Goal: Information Seeking & Learning: Learn about a topic

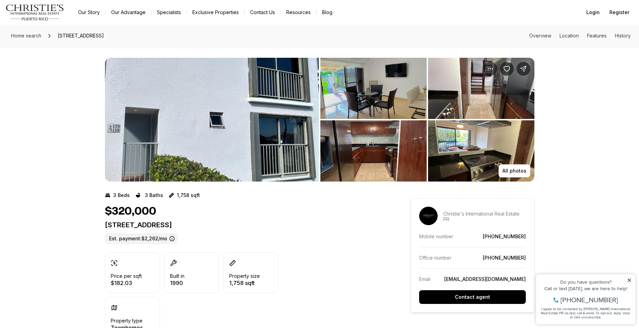
click at [235, 98] on img "View image gallery" at bounding box center [212, 120] width 214 height 124
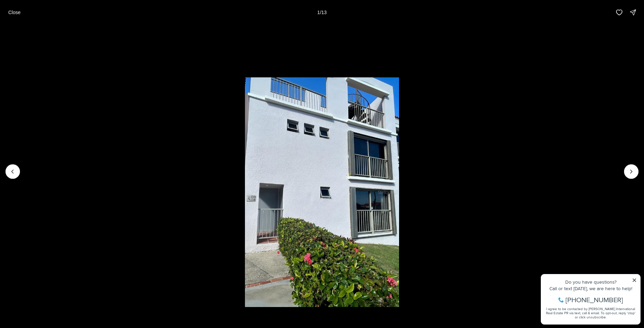
click at [636, 281] on li "1 of 13" at bounding box center [322, 172] width 644 height 294
click at [634, 278] on li "1 of 13" at bounding box center [322, 172] width 644 height 294
click at [607, 232] on li "1 of 13" at bounding box center [322, 172] width 644 height 294
click at [633, 168] on icon "Next slide" at bounding box center [631, 171] width 7 height 7
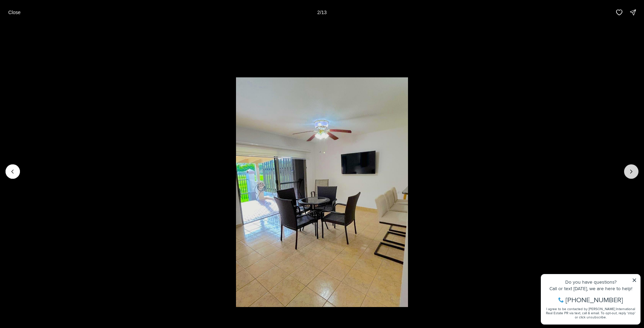
click at [633, 168] on icon "Next slide" at bounding box center [631, 171] width 7 height 7
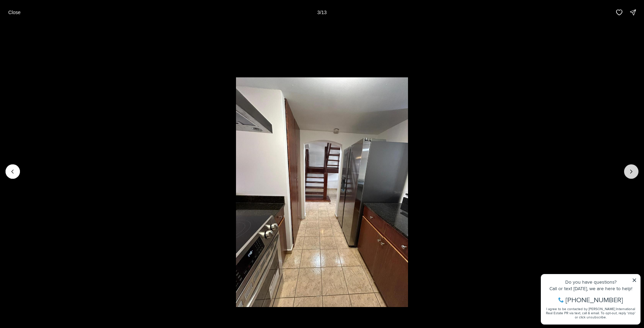
click at [633, 168] on icon "Next slide" at bounding box center [631, 171] width 7 height 7
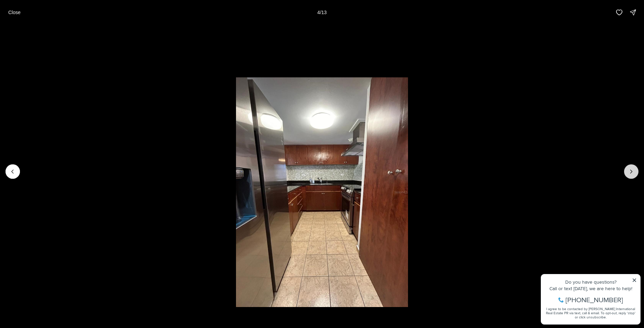
click at [633, 168] on icon "Next slide" at bounding box center [631, 171] width 7 height 7
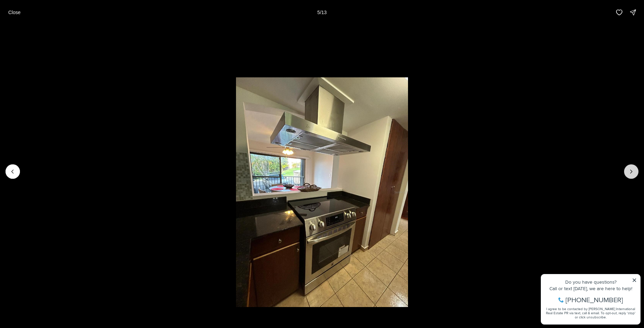
click at [633, 168] on icon "Next slide" at bounding box center [631, 171] width 7 height 7
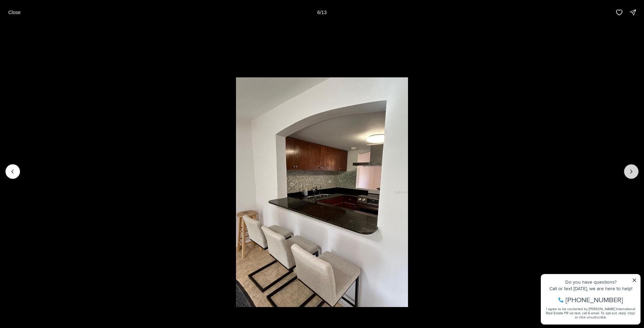
click at [633, 168] on button "Next slide" at bounding box center [631, 171] width 14 height 14
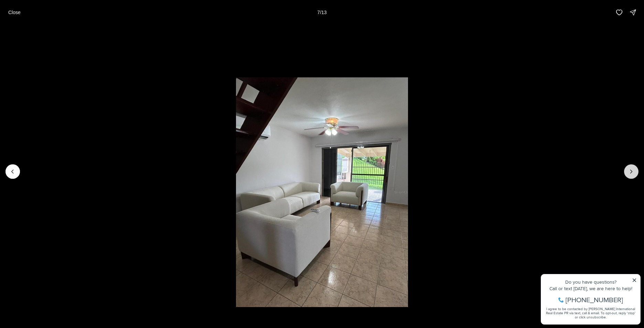
click at [633, 168] on button "Next slide" at bounding box center [631, 171] width 14 height 14
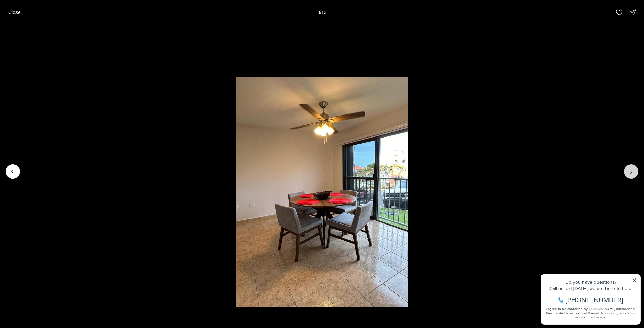
click at [633, 168] on button "Next slide" at bounding box center [631, 171] width 14 height 14
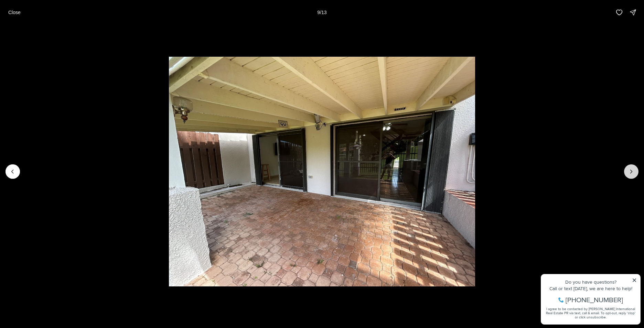
click at [633, 168] on button "Next slide" at bounding box center [631, 171] width 14 height 14
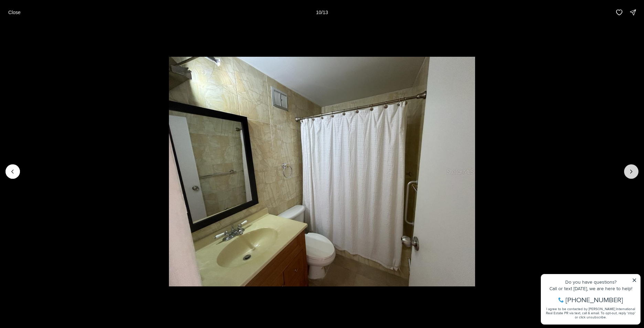
click at [633, 167] on button "Next slide" at bounding box center [631, 171] width 14 height 14
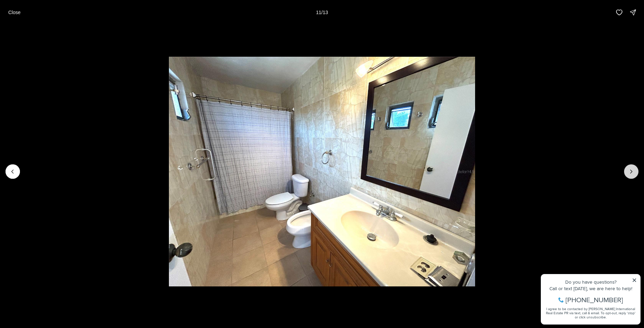
click at [633, 167] on button "Next slide" at bounding box center [631, 171] width 14 height 14
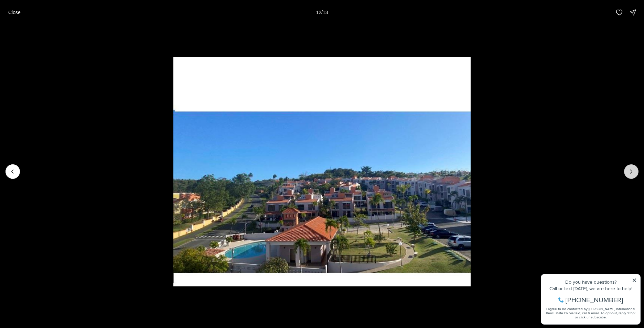
click at [633, 167] on button "Next slide" at bounding box center [631, 171] width 14 height 14
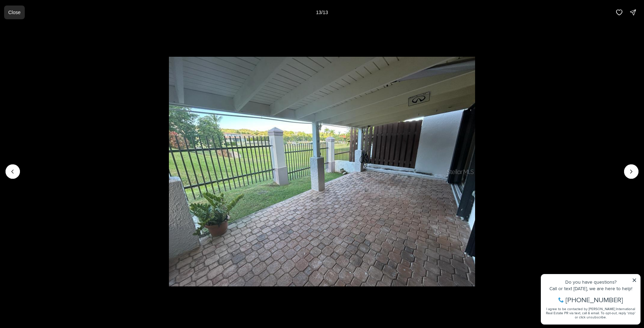
click at [6, 10] on button "Close" at bounding box center [14, 13] width 21 height 14
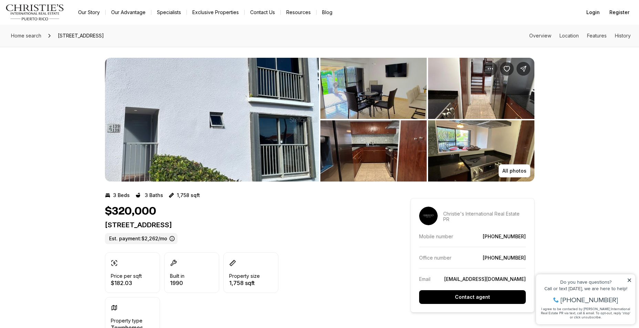
click at [185, 102] on img "View image gallery" at bounding box center [212, 120] width 214 height 124
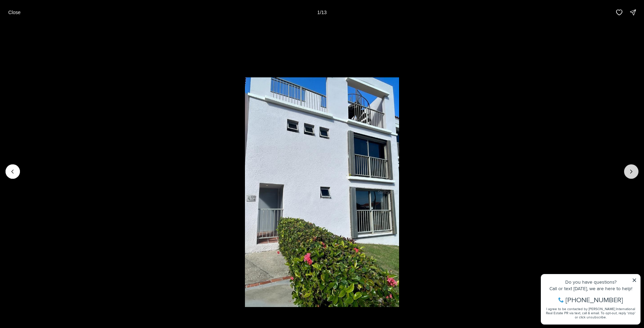
click at [633, 172] on icon "Next slide" at bounding box center [631, 171] width 7 height 7
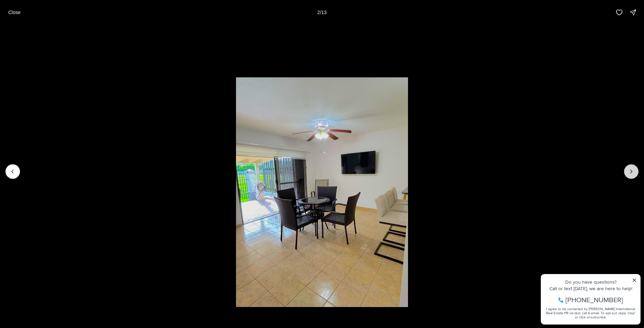
click at [634, 171] on icon "Next slide" at bounding box center [631, 171] width 7 height 7
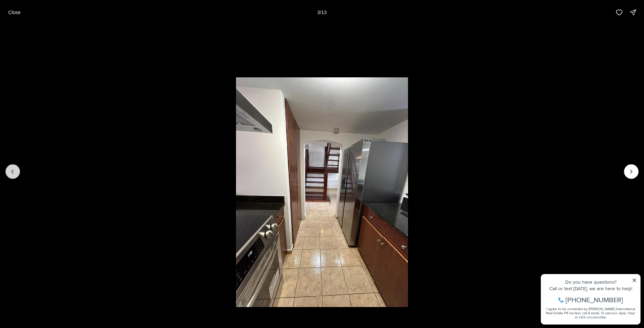
click at [14, 168] on button "Previous slide" at bounding box center [13, 171] width 14 height 14
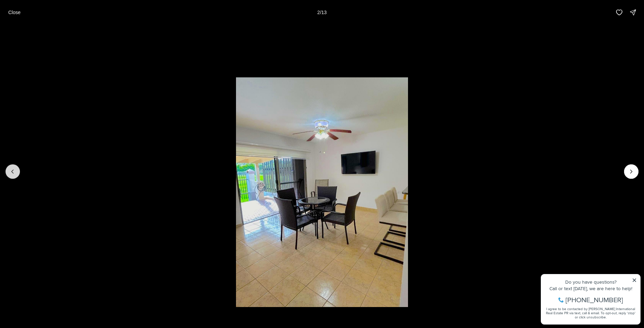
click at [14, 169] on icon "Previous slide" at bounding box center [12, 171] width 7 height 7
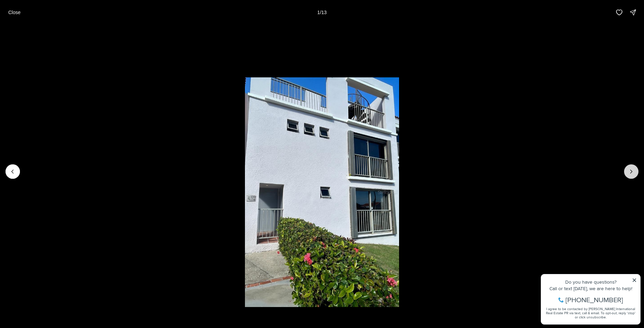
click at [631, 169] on icon "Next slide" at bounding box center [631, 171] width 7 height 7
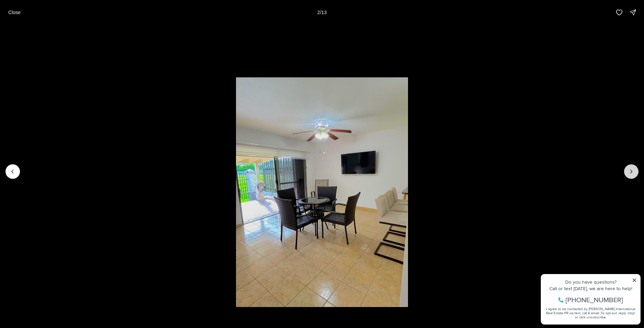
click at [631, 168] on button "Next slide" at bounding box center [631, 171] width 14 height 14
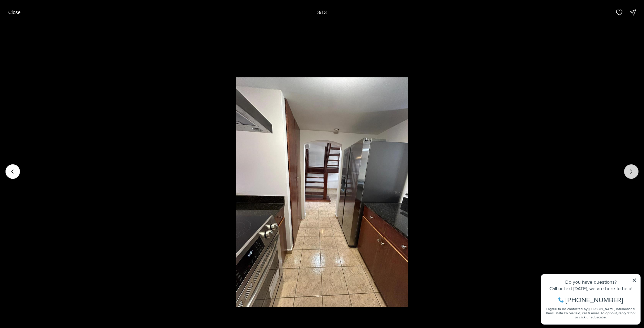
click at [632, 167] on button "Next slide" at bounding box center [631, 171] width 14 height 14
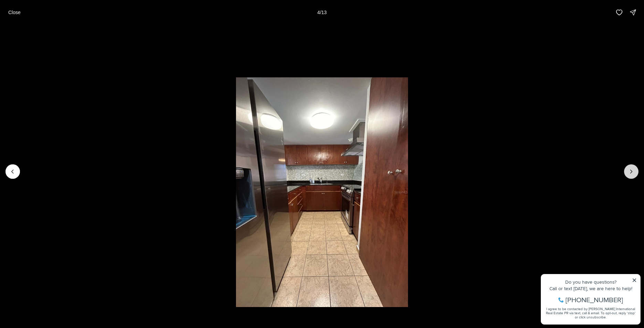
click at [631, 165] on button "Next slide" at bounding box center [631, 171] width 14 height 14
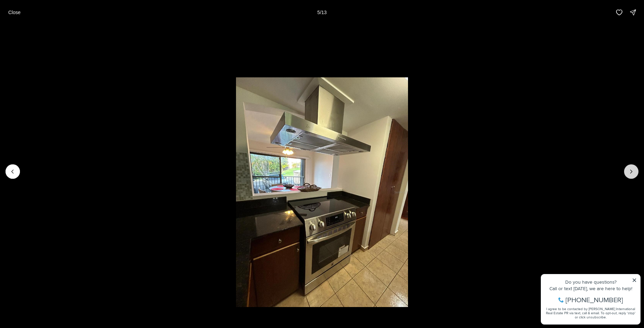
click at [631, 165] on button "Next slide" at bounding box center [631, 171] width 14 height 14
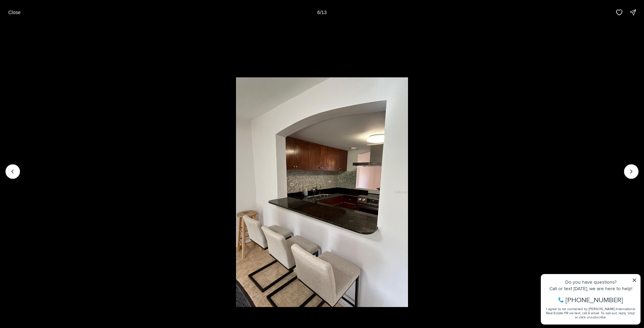
click at [630, 164] on li "6 of 13" at bounding box center [322, 172] width 644 height 294
click at [631, 171] on icon "Next slide" at bounding box center [631, 171] width 7 height 7
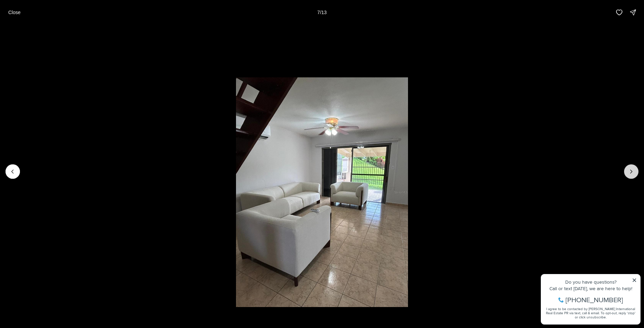
click at [631, 171] on icon "Next slide" at bounding box center [631, 171] width 7 height 7
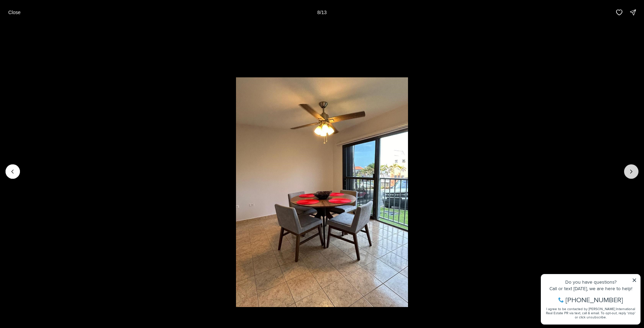
click at [631, 171] on icon "Next slide" at bounding box center [631, 171] width 7 height 7
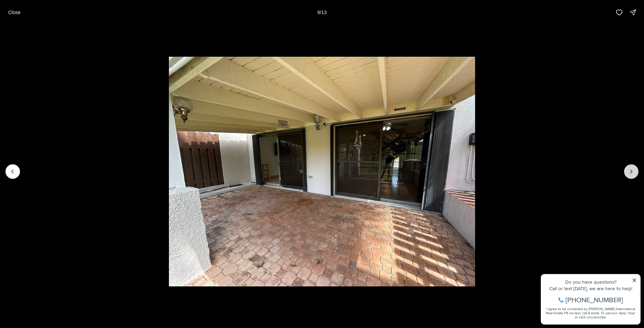
click at [632, 170] on icon "Next slide" at bounding box center [631, 171] width 7 height 7
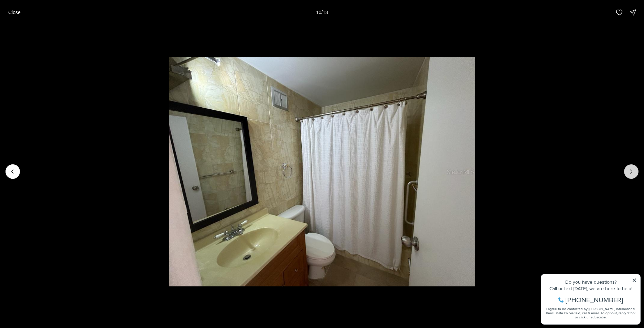
click at [632, 169] on icon "Next slide" at bounding box center [631, 171] width 7 height 7
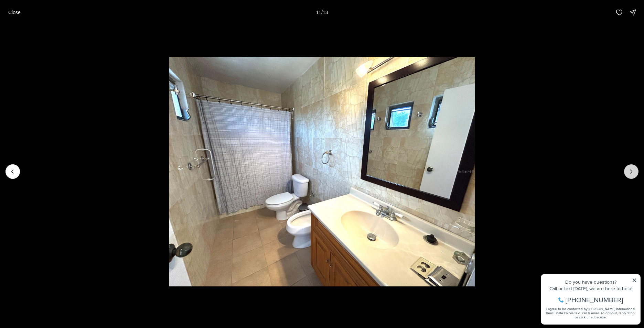
click at [632, 169] on icon "Next slide" at bounding box center [631, 171] width 7 height 7
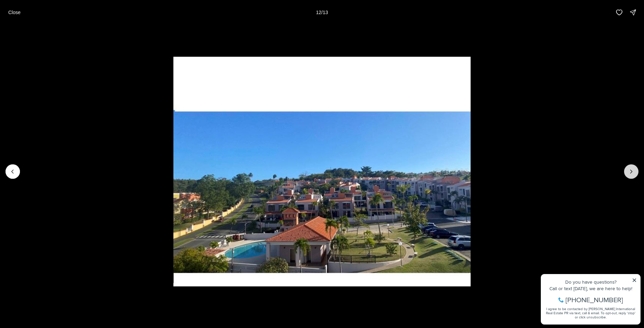
click at [632, 169] on icon "Next slide" at bounding box center [631, 171] width 7 height 7
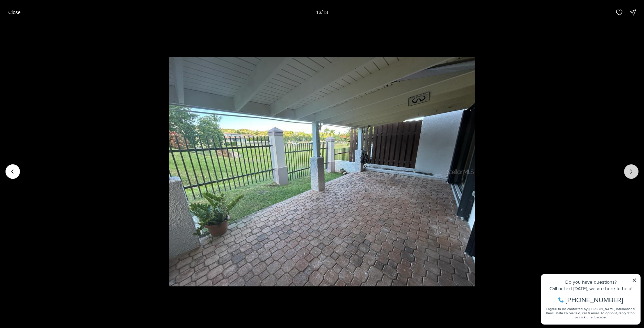
click at [632, 169] on div at bounding box center [631, 171] width 14 height 14
click at [15, 7] on button "Close" at bounding box center [14, 13] width 21 height 14
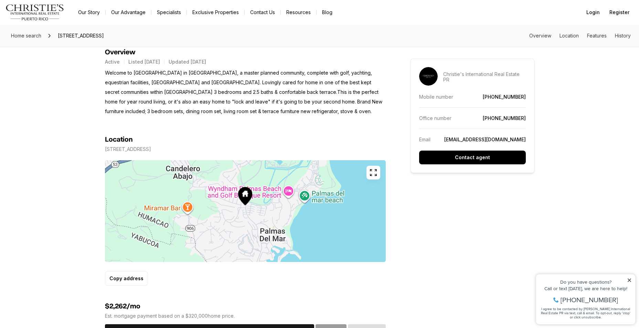
scroll to position [310, 0]
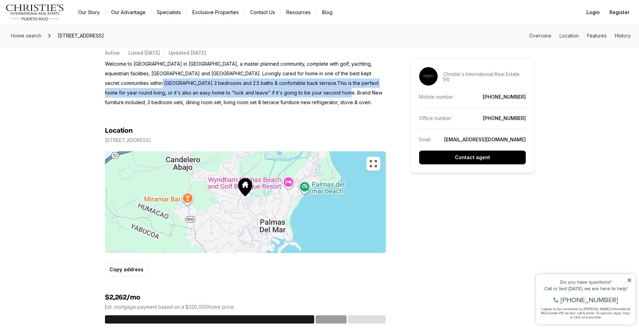
drag, startPoint x: 147, startPoint y: 84, endPoint x: 322, endPoint y: 89, distance: 174.5
click at [322, 89] on p "Welcome to [GEOGRAPHIC_DATA] in [GEOGRAPHIC_DATA], a master planned community, …" at bounding box center [245, 83] width 281 height 48
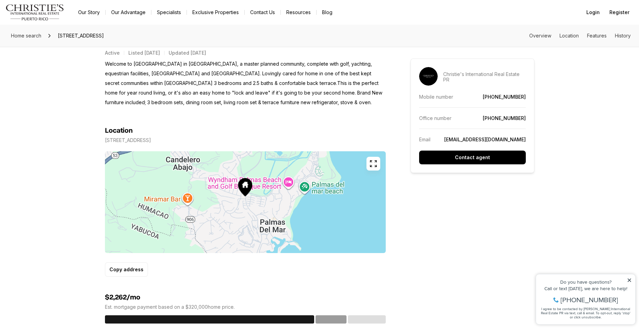
drag, startPoint x: 322, startPoint y: 89, endPoint x: 312, endPoint y: 118, distance: 29.7
click at [312, 118] on section "Location [STREET_ADDRESS] Copy address" at bounding box center [245, 192] width 281 height 170
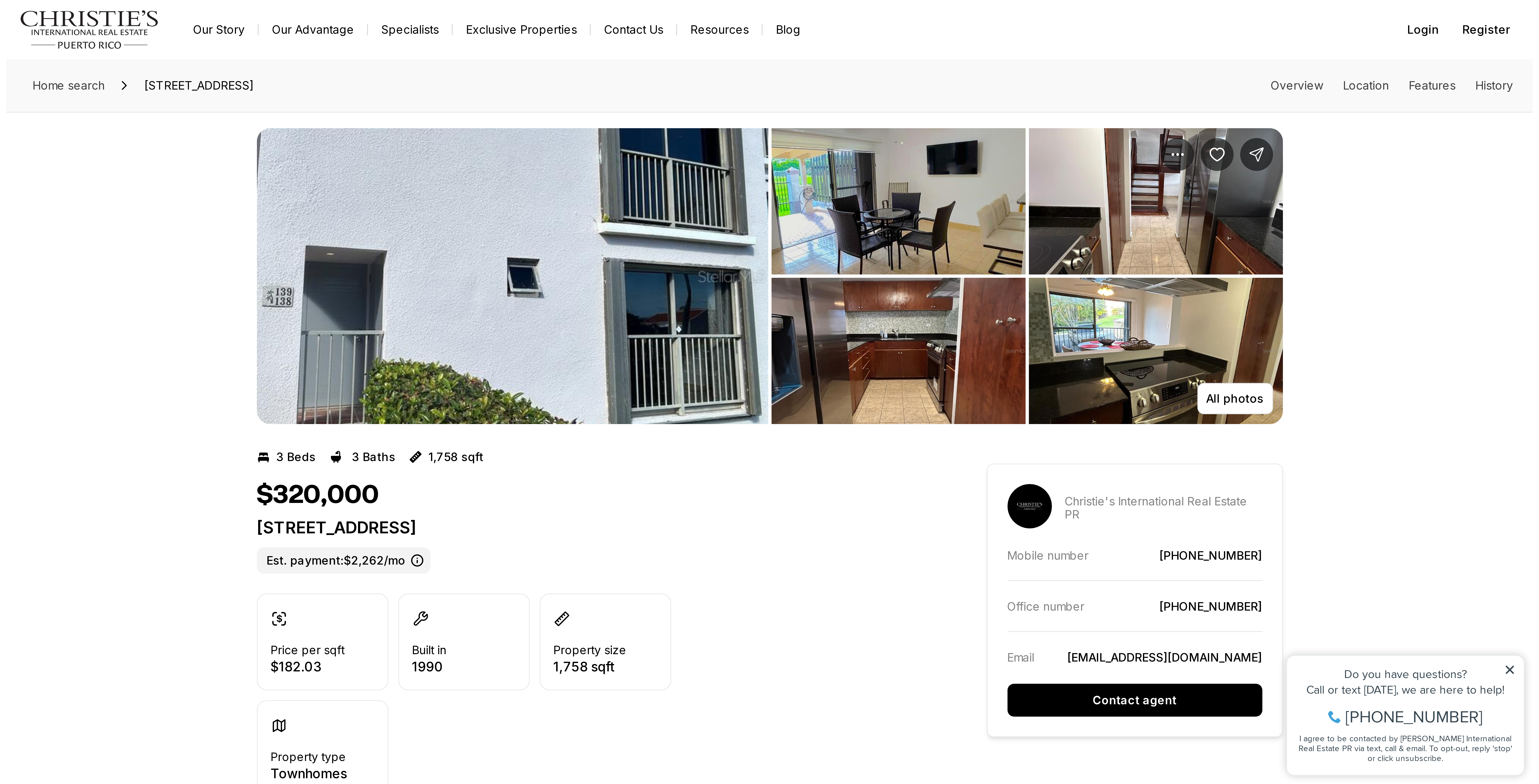
scroll to position [0, 0]
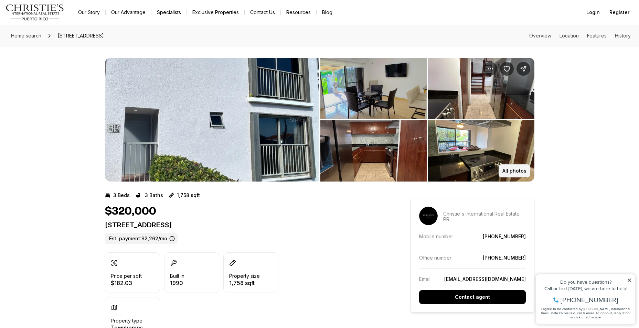
click at [510, 171] on p "All photos" at bounding box center [514, 171] width 24 height 6
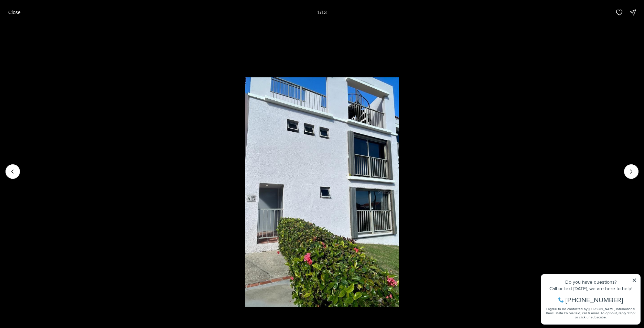
click at [18, 14] on p "Close" at bounding box center [14, 13] width 12 height 6
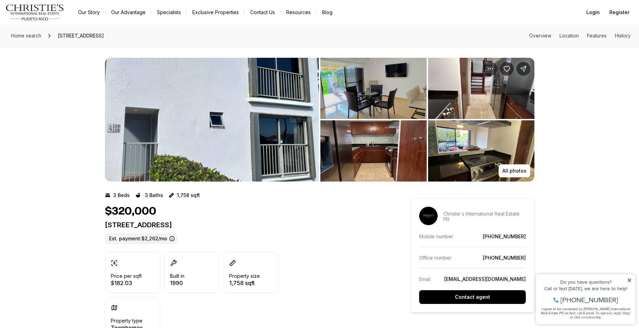
click at [146, 158] on img "View image gallery" at bounding box center [212, 120] width 214 height 124
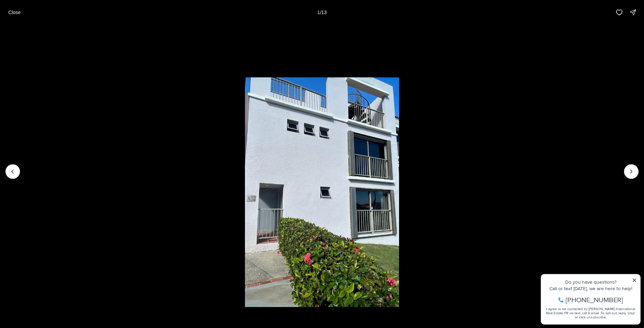
click at [252, 198] on img "1 of 13" at bounding box center [322, 192] width 154 height 230
click at [12, 18] on button "Close" at bounding box center [14, 13] width 21 height 14
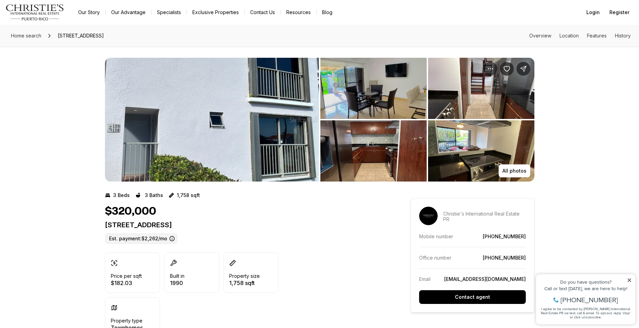
click at [253, 136] on img "View image gallery" at bounding box center [212, 120] width 214 height 124
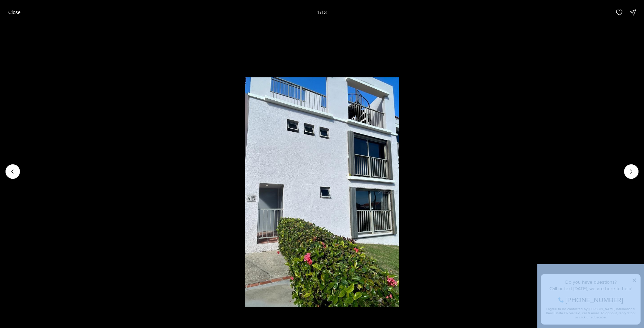
drag, startPoint x: 75, startPoint y: 3, endPoint x: 41, endPoint y: 58, distance: 65.1
click at [74, 4] on div "Close 1 / 13" at bounding box center [322, 12] width 644 height 25
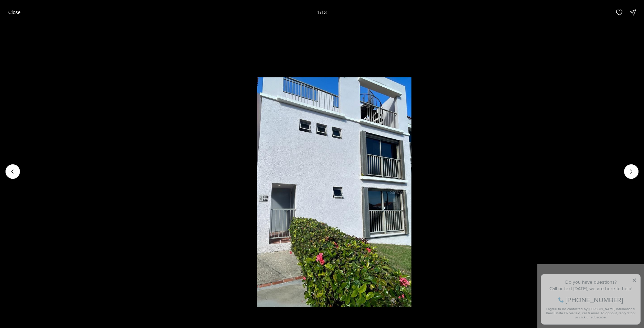
drag, startPoint x: 288, startPoint y: 186, endPoint x: 325, endPoint y: 181, distance: 38.2
click at [330, 180] on img "1 of 13" at bounding box center [334, 192] width 154 height 230
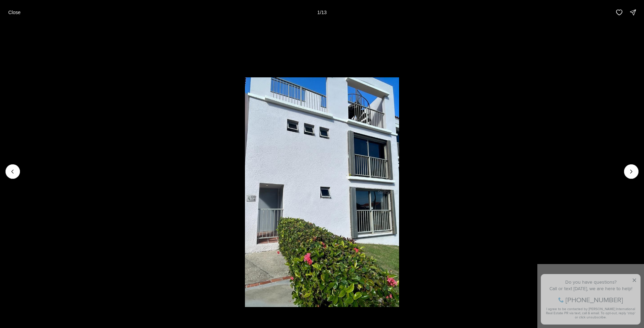
click at [277, 209] on img "1 of 13" at bounding box center [322, 192] width 154 height 230
click at [277, 207] on img "1 of 13" at bounding box center [322, 192] width 154 height 230
drag, startPoint x: 463, startPoint y: 206, endPoint x: 465, endPoint y: 201, distance: 5.4
click at [463, 206] on li "1 of 13" at bounding box center [322, 172] width 644 height 294
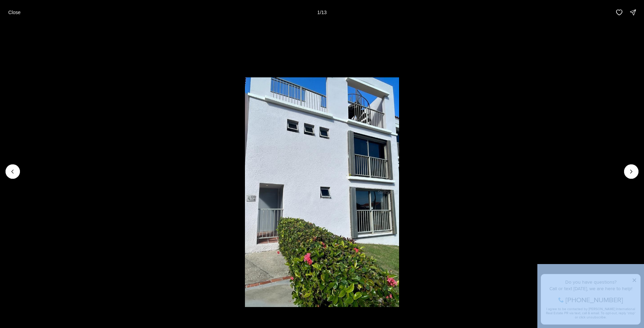
click at [289, 279] on img "1 of 13" at bounding box center [322, 192] width 154 height 230
click at [345, 108] on img "1 of 13" at bounding box center [322, 192] width 154 height 230
drag, startPoint x: 345, startPoint y: 108, endPoint x: 512, endPoint y: 187, distance: 184.2
click at [518, 164] on li "1 of 13" at bounding box center [322, 172] width 644 height 294
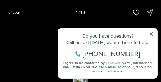
drag, startPoint x: 638, startPoint y: 0, endPoint x: 108, endPoint y: 12, distance: 530.3
click at [108, 12] on div "Close 1 / 13" at bounding box center [80, 12] width 161 height 25
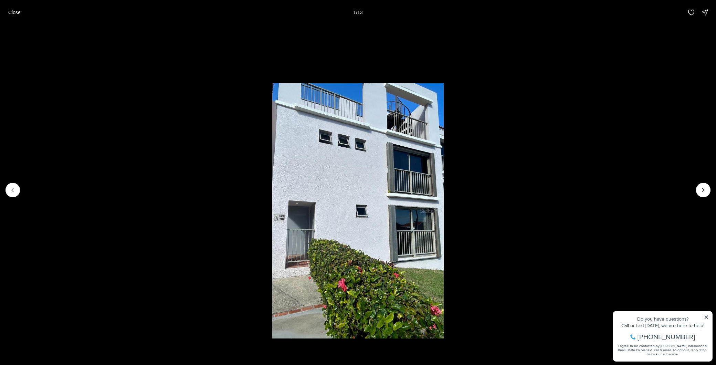
drag, startPoint x: 159, startPoint y: 0, endPoint x: 345, endPoint y: 162, distance: 246.3
click at [345, 162] on img "1 of 13" at bounding box center [357, 210] width 171 height 255
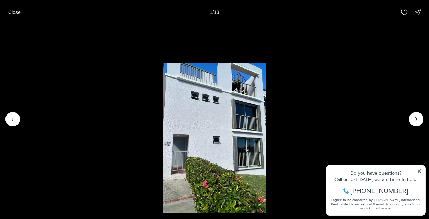
drag, startPoint x: 704, startPoint y: 0, endPoint x: 322, endPoint y: 129, distance: 403.1
click at [321, 128] on li "1 of 13" at bounding box center [214, 119] width 429 height 189
click at [419, 171] on li "1 of 13" at bounding box center [214, 119] width 429 height 189
drag, startPoint x: 419, startPoint y: 170, endPoint x: 408, endPoint y: 158, distance: 15.8
click at [418, 170] on li "1 of 13" at bounding box center [214, 119] width 429 height 189
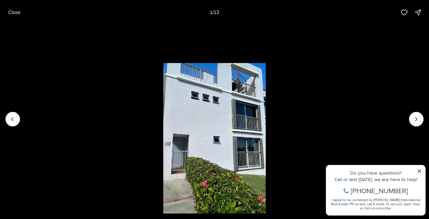
drag, startPoint x: 218, startPoint y: 116, endPoint x: 242, endPoint y: 52, distance: 68.2
click at [242, 52] on li "1 of 13" at bounding box center [214, 119] width 429 height 189
click at [177, 145] on img "1 of 13" at bounding box center [214, 139] width 103 height 153
click at [229, 84] on img "1 of 13" at bounding box center [214, 139] width 103 height 153
click at [230, 84] on img "1 of 13" at bounding box center [214, 139] width 103 height 153
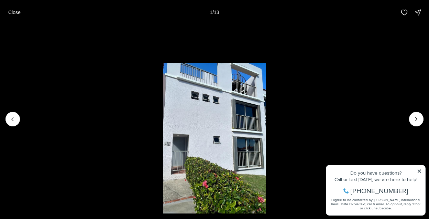
click at [230, 84] on img "1 of 13" at bounding box center [214, 139] width 103 height 153
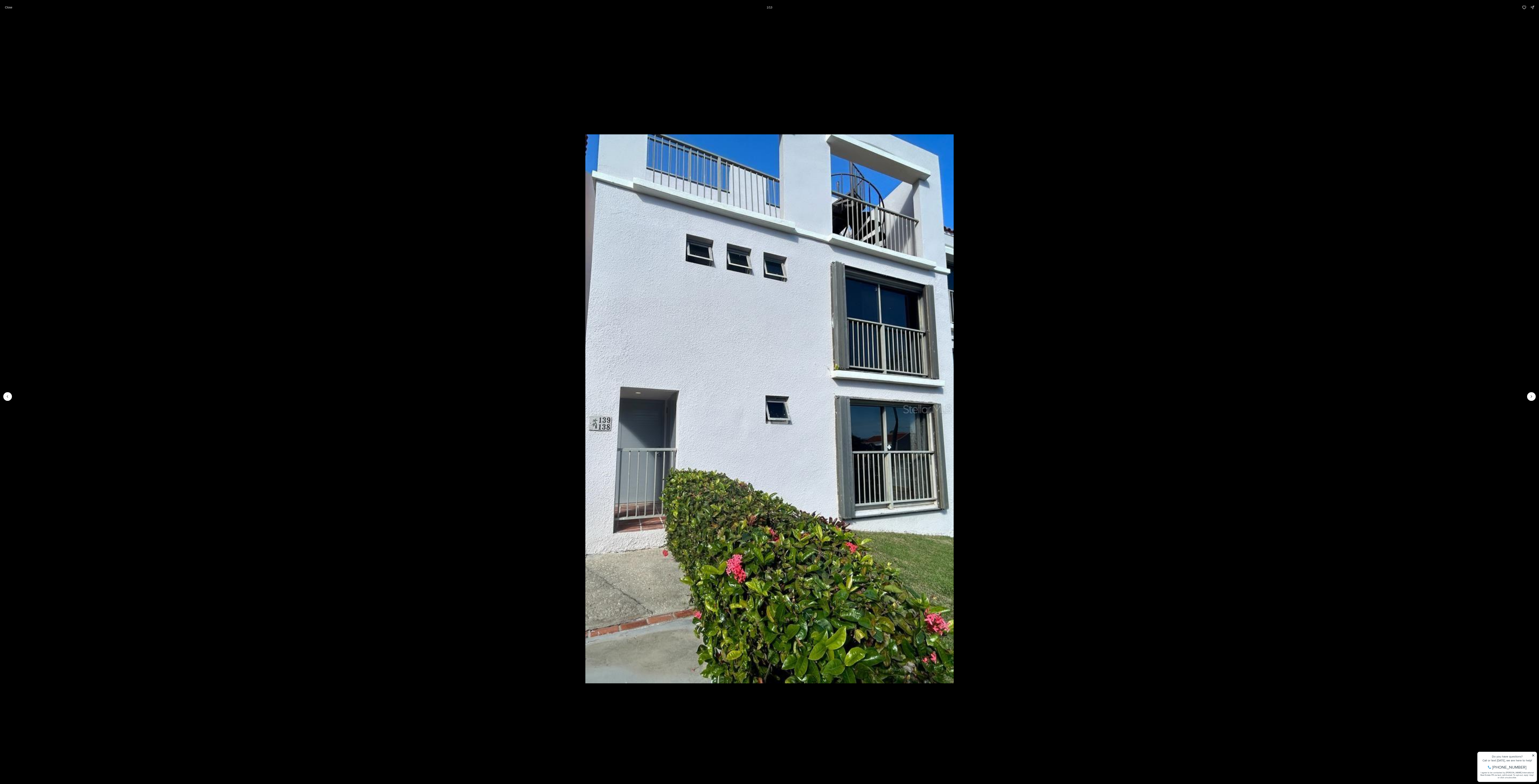
drag, startPoint x: 250, startPoint y: 0, endPoint x: 715, endPoint y: 289, distance: 547.5
click at [381, 196] on img "1 of 13" at bounding box center [770, 408] width 368 height 549
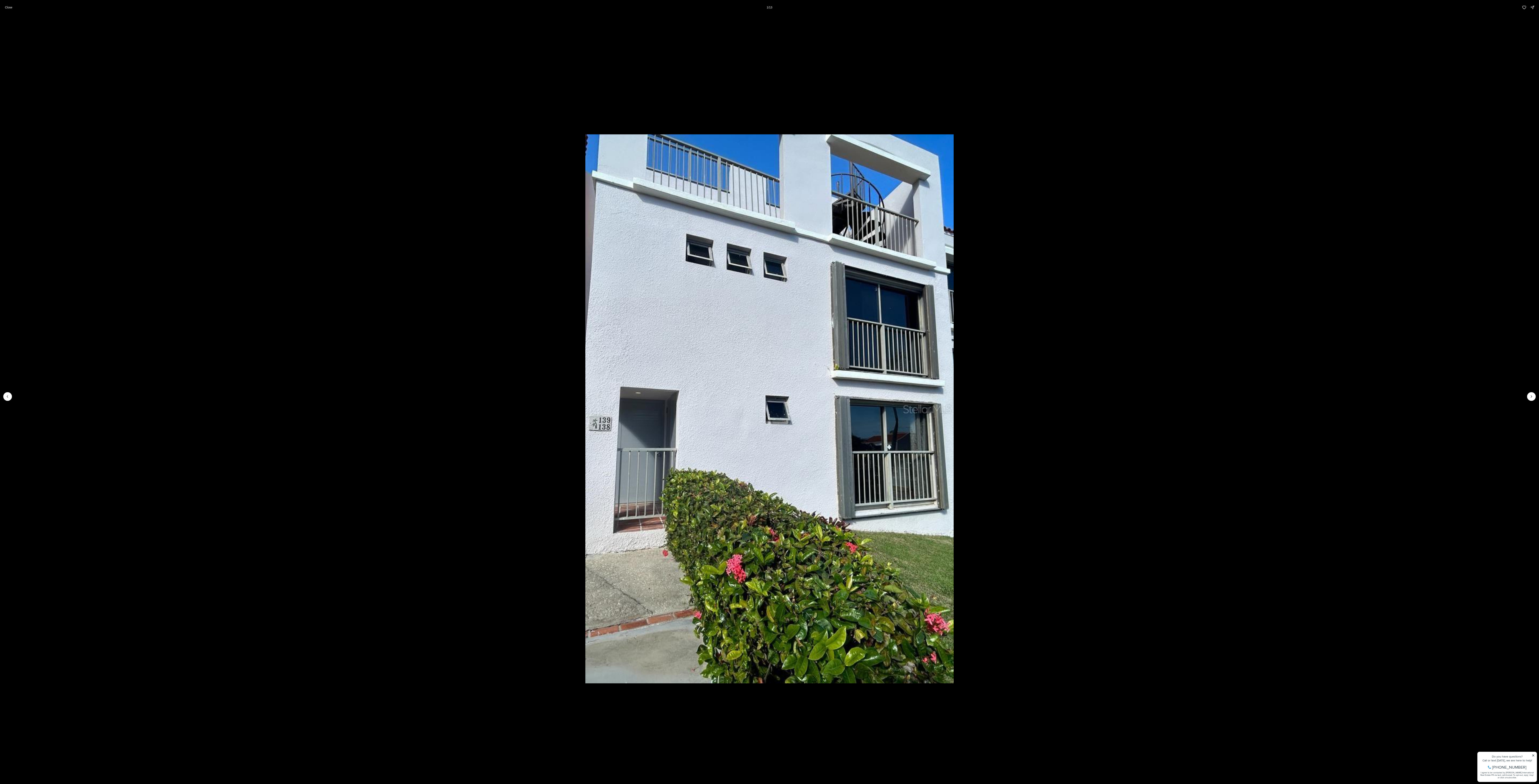
click at [381, 196] on img "1 of 13" at bounding box center [770, 408] width 368 height 549
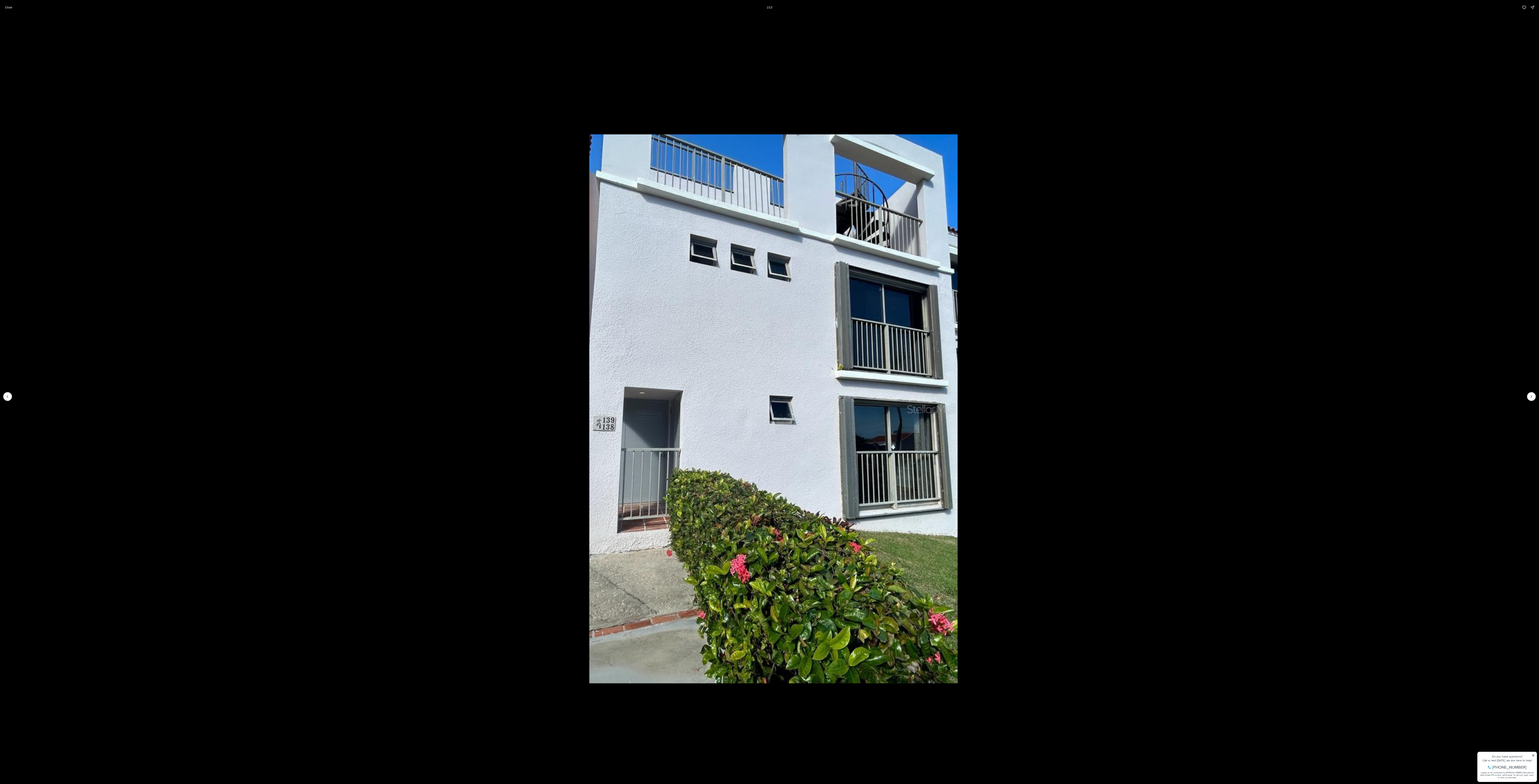
drag, startPoint x: 599, startPoint y: 418, endPoint x: 603, endPoint y: 429, distance: 11.7
click at [381, 196] on img "1 of 13" at bounding box center [773, 408] width 368 height 549
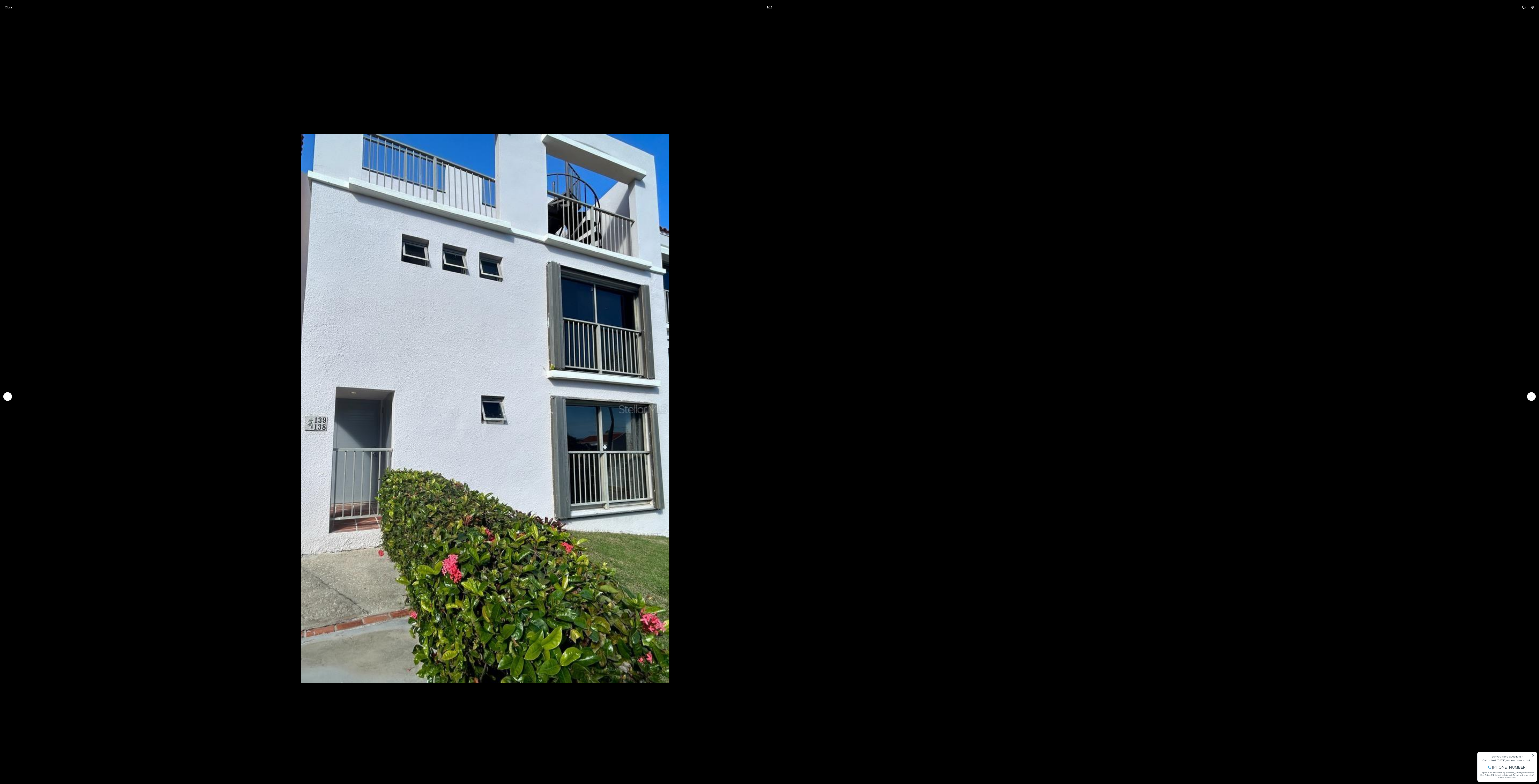
drag, startPoint x: 829, startPoint y: 428, endPoint x: 0, endPoint y: 522, distance: 834.3
click at [0, 196] on html "Go to: Homepage Our Story Our Advantage Specialists Exclusive Properties Contac…" at bounding box center [770, 566] width 1539 height 1132
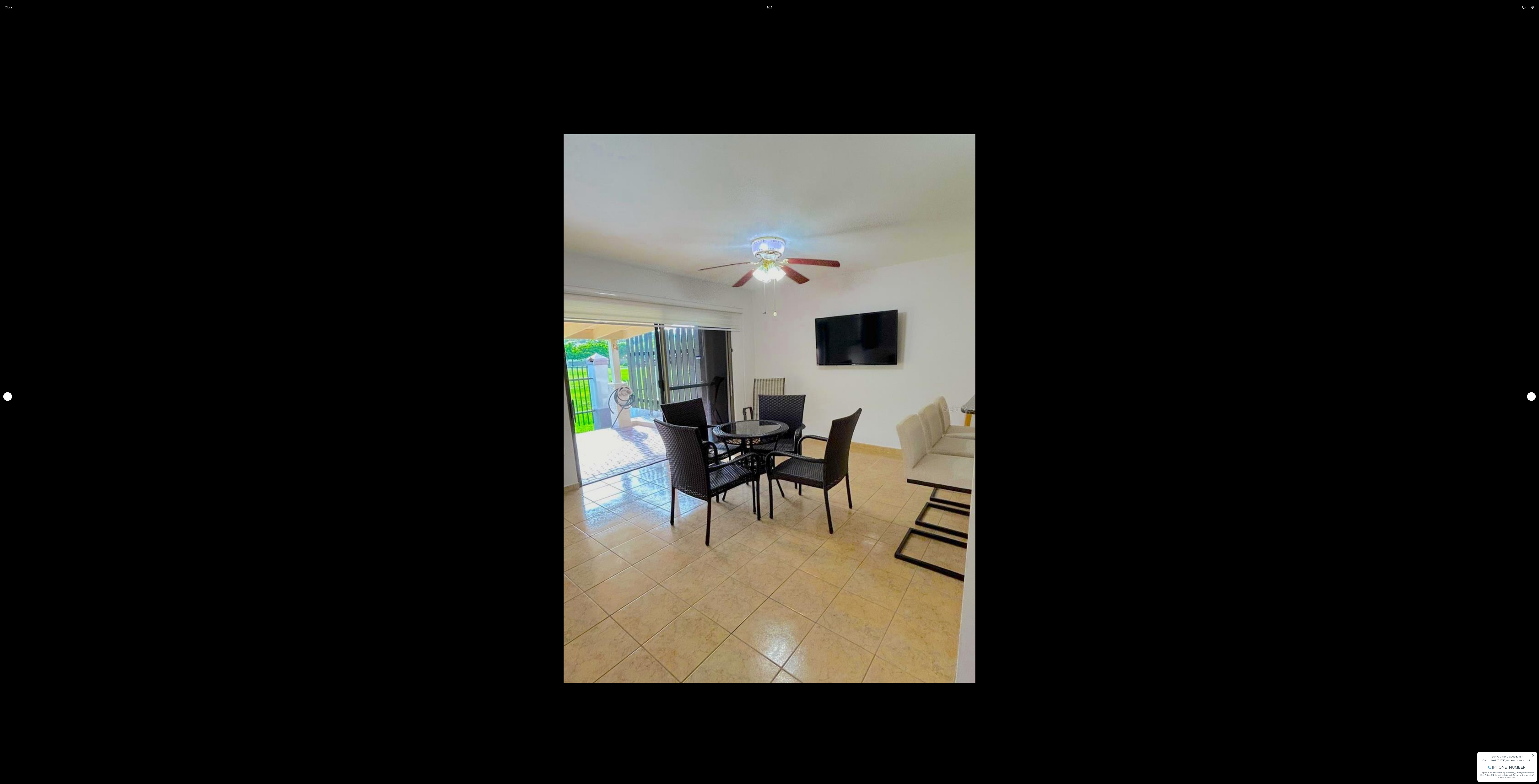
click at [381, 196] on img "2 of 13" at bounding box center [769, 408] width 412 height 549
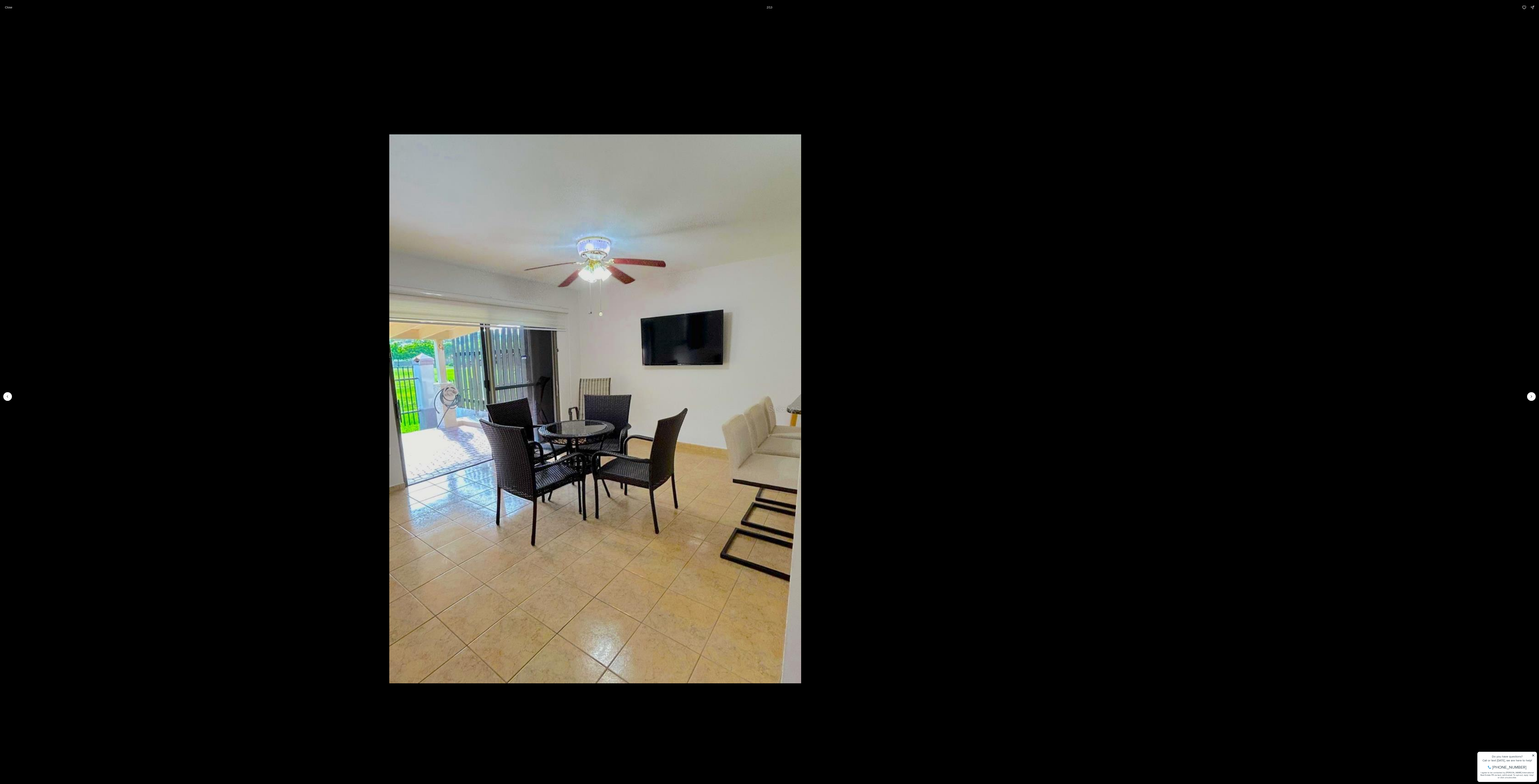
drag, startPoint x: 935, startPoint y: 386, endPoint x: 186, endPoint y: 441, distance: 751.0
click at [381, 196] on img "2 of 13" at bounding box center [595, 408] width 412 height 549
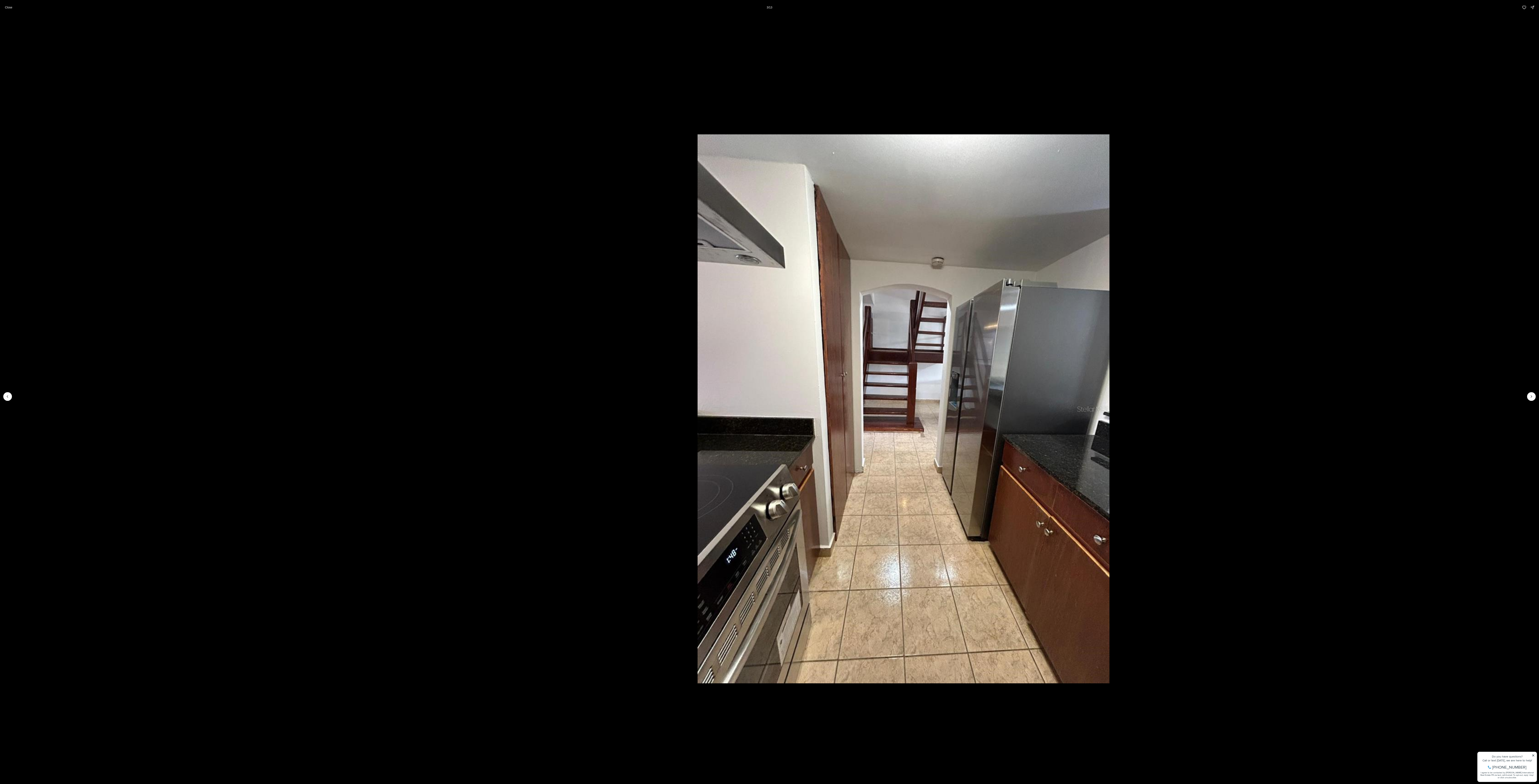
drag, startPoint x: 844, startPoint y: 398, endPoint x: 1271, endPoint y: 356, distance: 429.1
click at [381, 196] on img "3 of 13" at bounding box center [903, 408] width 412 height 549
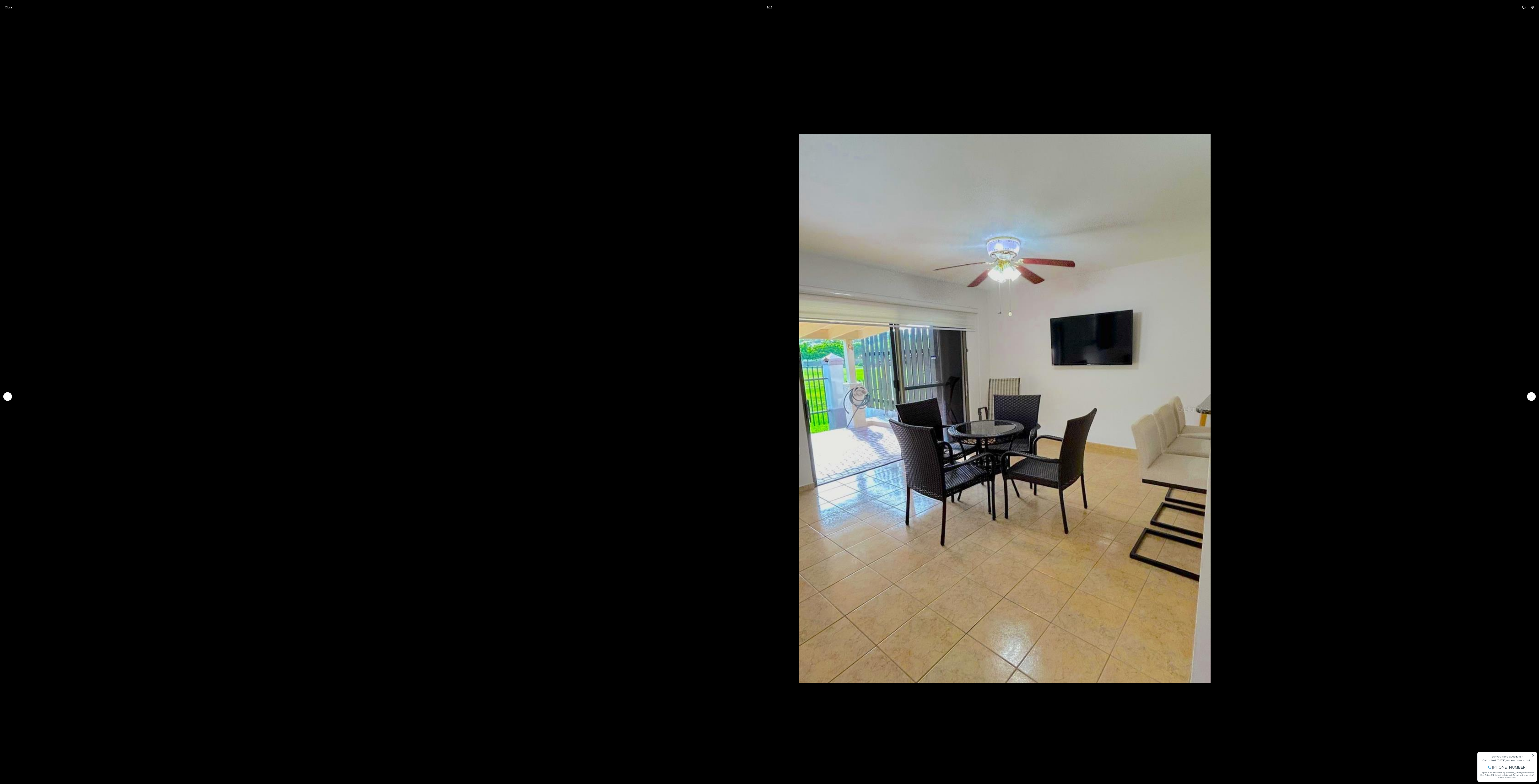
drag, startPoint x: 670, startPoint y: 395, endPoint x: 1207, endPoint y: 356, distance: 538.4
click at [381, 196] on img "2 of 13" at bounding box center [1004, 408] width 412 height 549
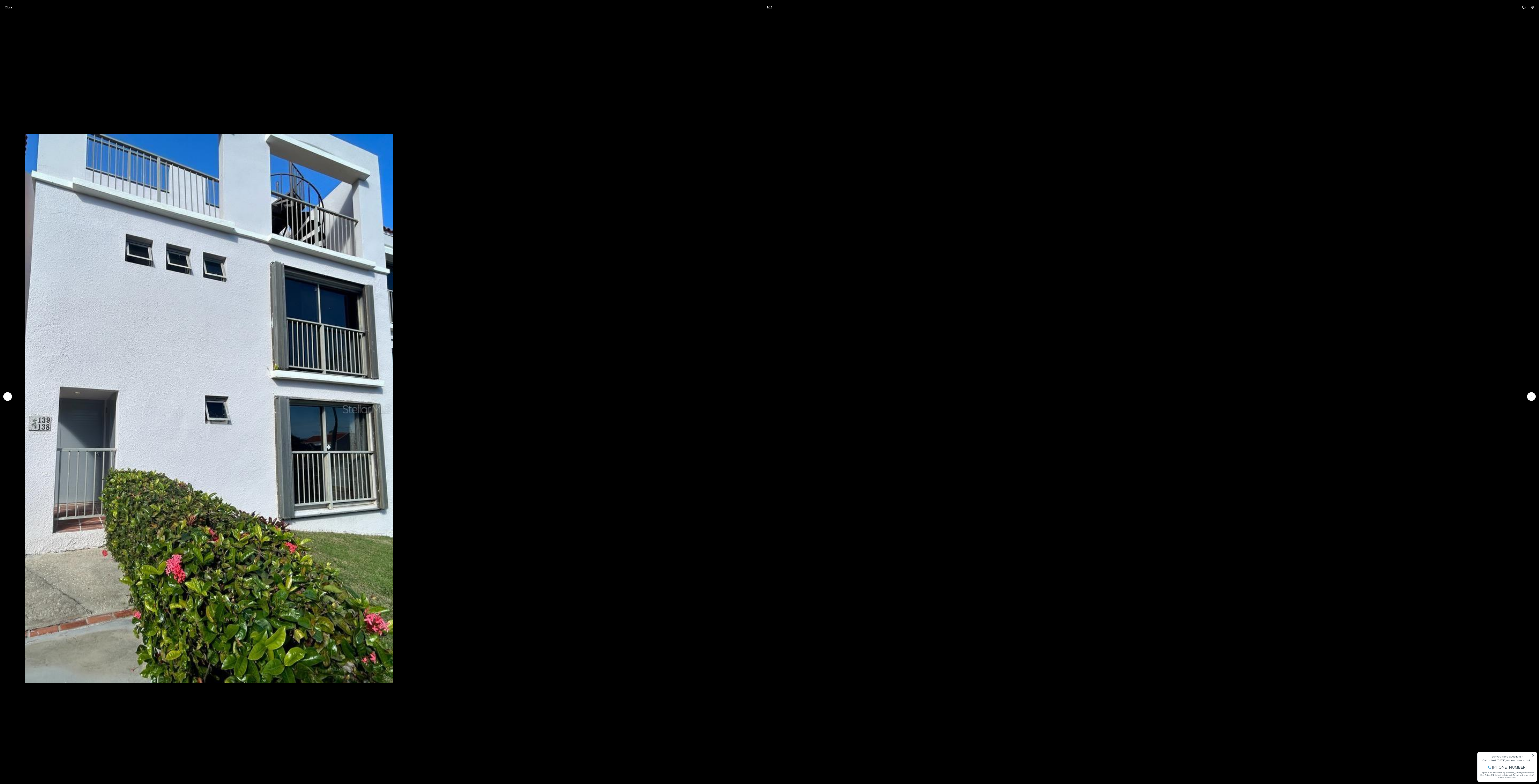
drag, startPoint x: 735, startPoint y: 203, endPoint x: 0, endPoint y: 309, distance: 742.6
click at [0, 196] on html "Go to: Homepage Our Story Our Advantage Specialists Exclusive Properties Contac…" at bounding box center [770, 566] width 1539 height 1132
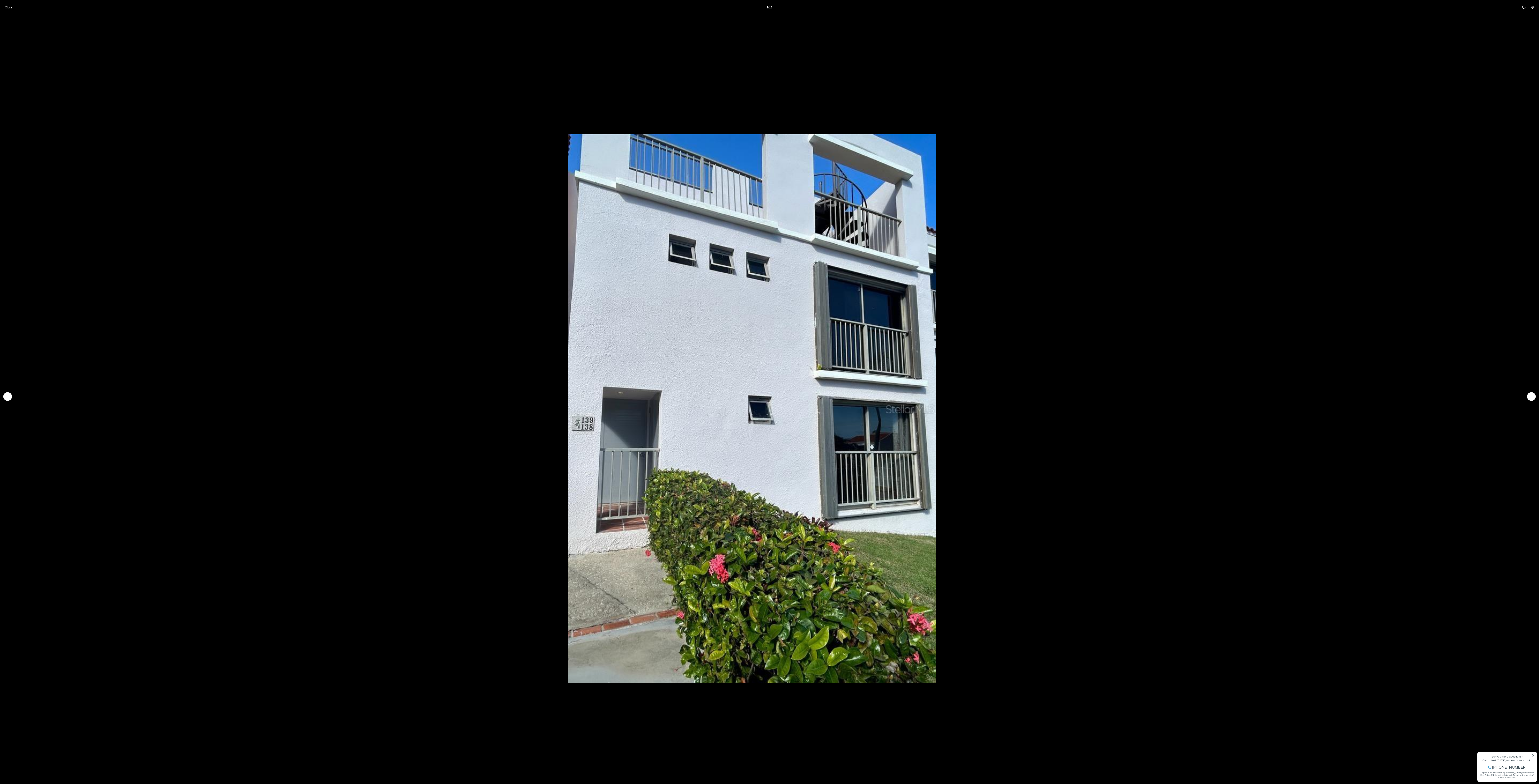
drag, startPoint x: 1152, startPoint y: 287, endPoint x: 0, endPoint y: 393, distance: 1156.9
click at [0, 196] on html "Go to: Homepage Our Story Our Advantage Specialists Exclusive Properties Contac…" at bounding box center [770, 566] width 1539 height 1132
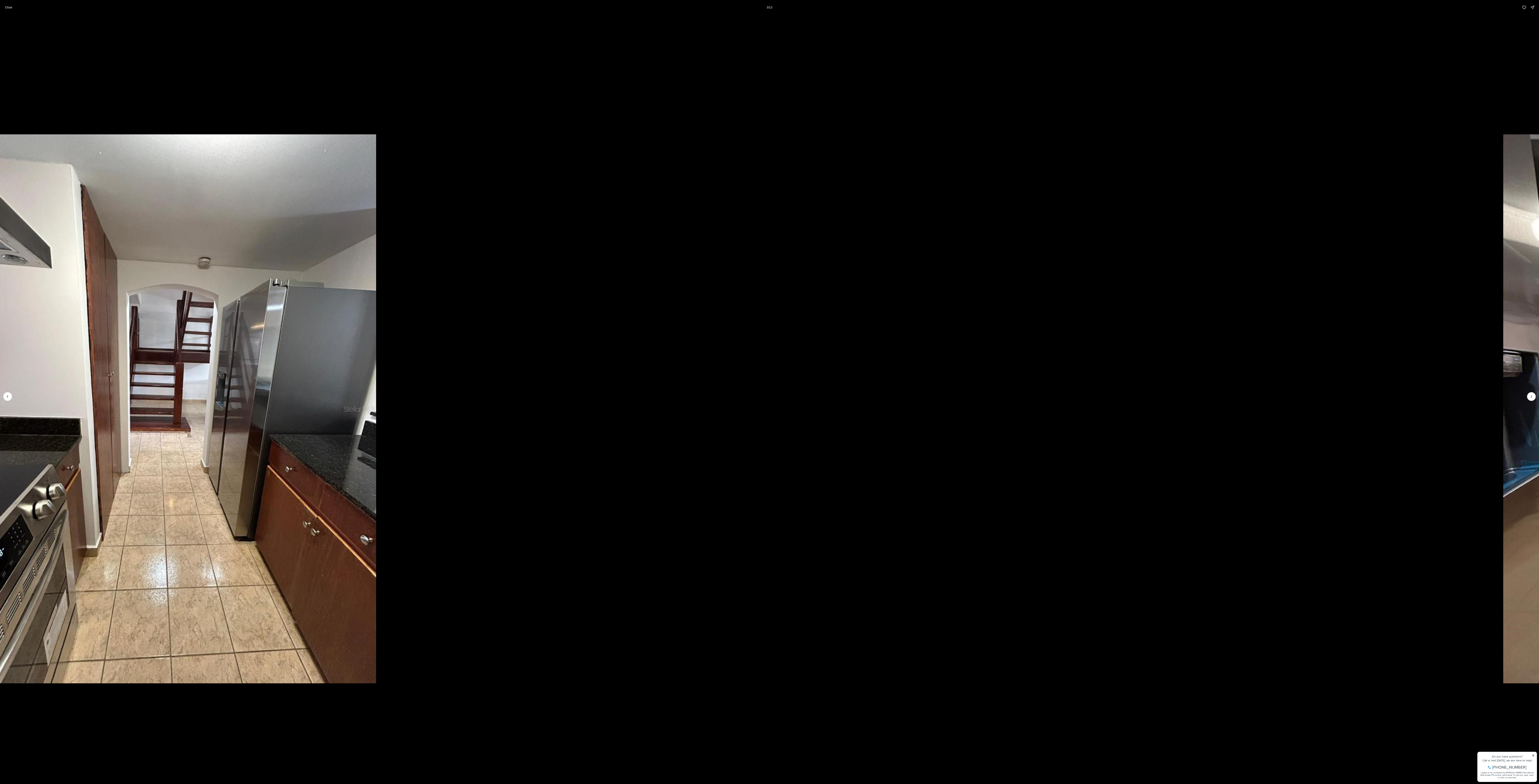
drag, startPoint x: 884, startPoint y: 342, endPoint x: 0, endPoint y: 457, distance: 891.4
click at [0, 196] on html "Go to: Homepage Our Story Our Advantage Specialists Exclusive Properties Contac…" at bounding box center [770, 566] width 1539 height 1132
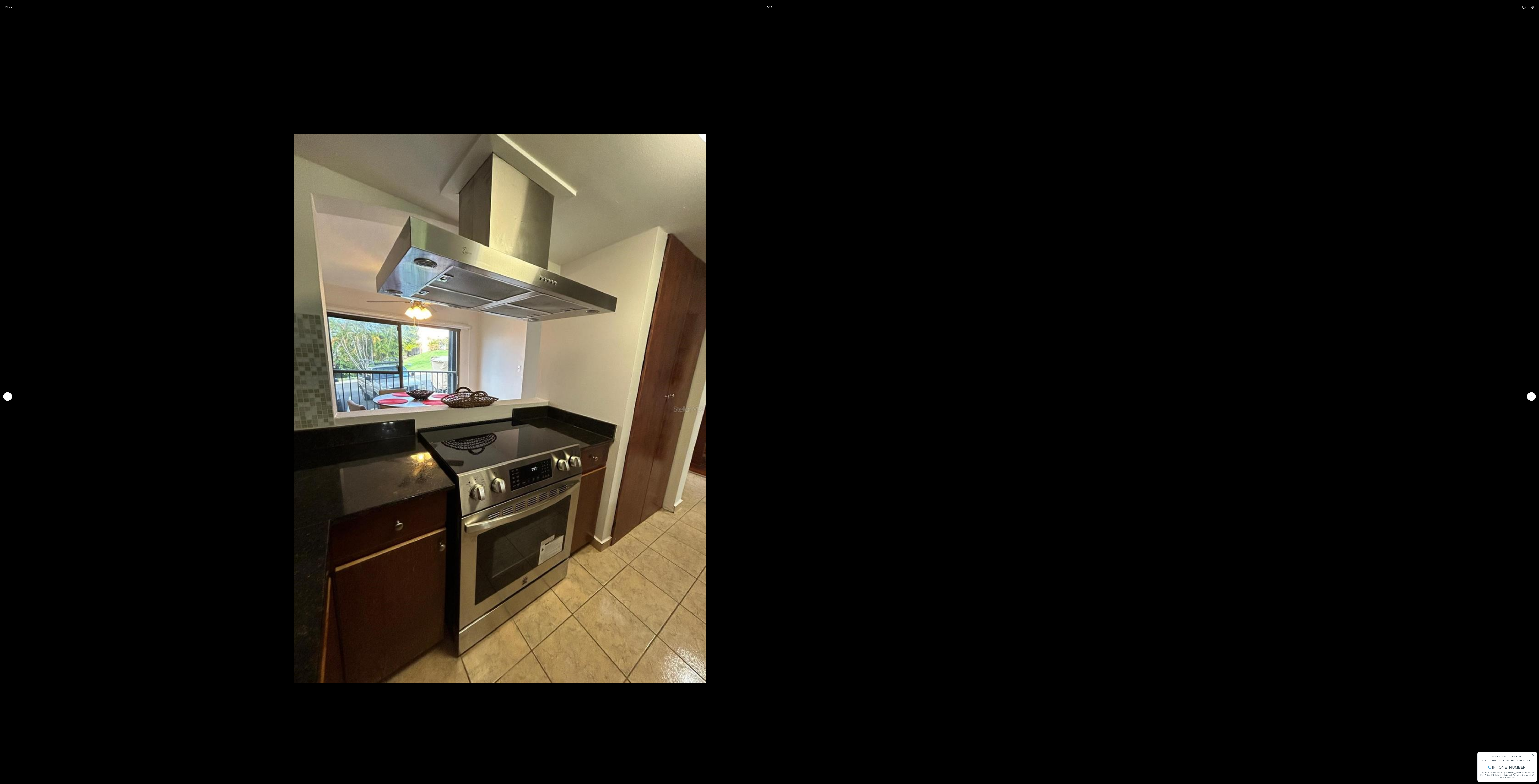
drag, startPoint x: 914, startPoint y: 331, endPoint x: 273, endPoint y: 391, distance: 643.8
click at [350, 196] on li "5 of 13" at bounding box center [500, 396] width 1539 height 763
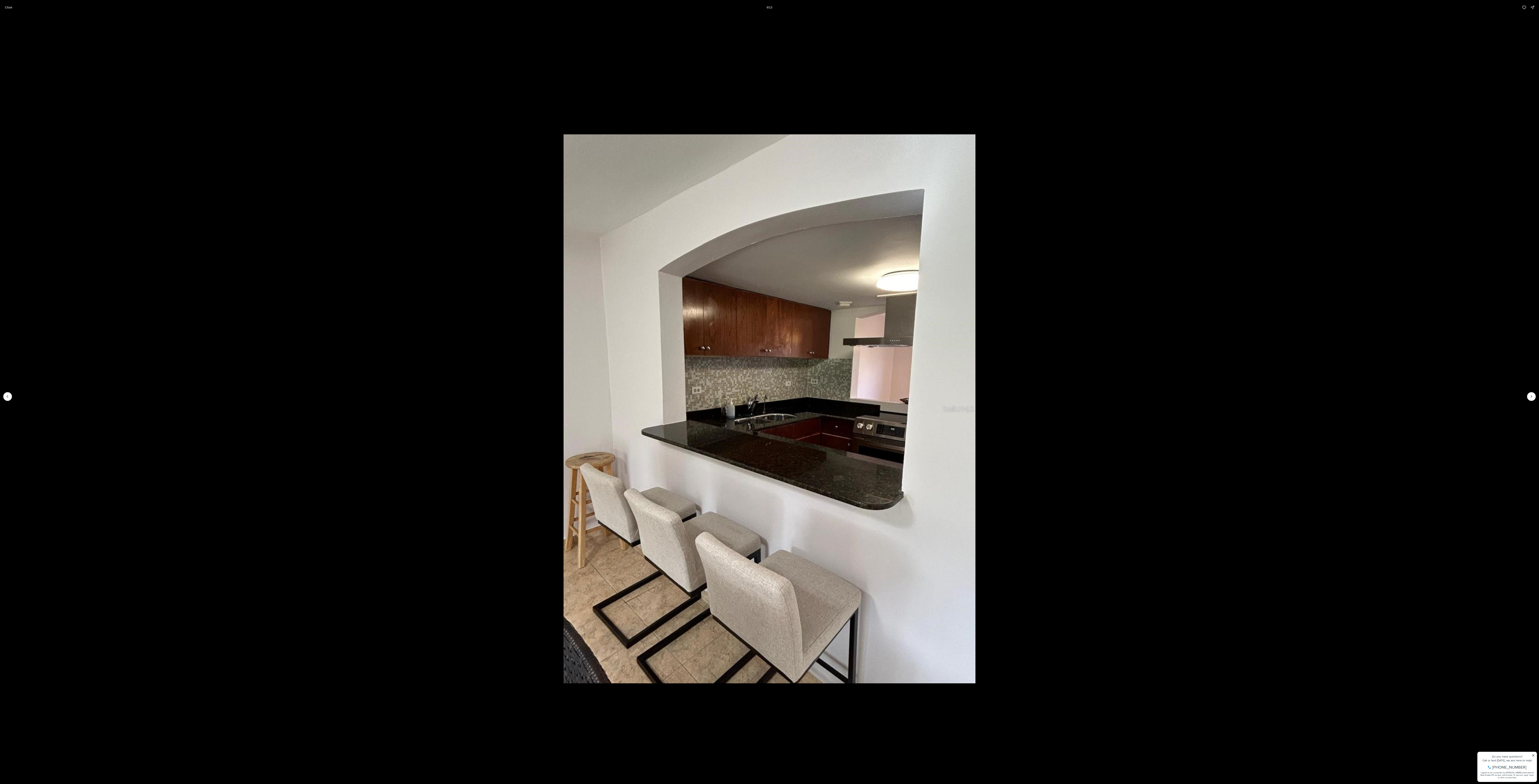
drag, startPoint x: 814, startPoint y: 346, endPoint x: 201, endPoint y: 376, distance: 613.7
click at [381, 196] on img "6 of 13" at bounding box center [769, 408] width 412 height 549
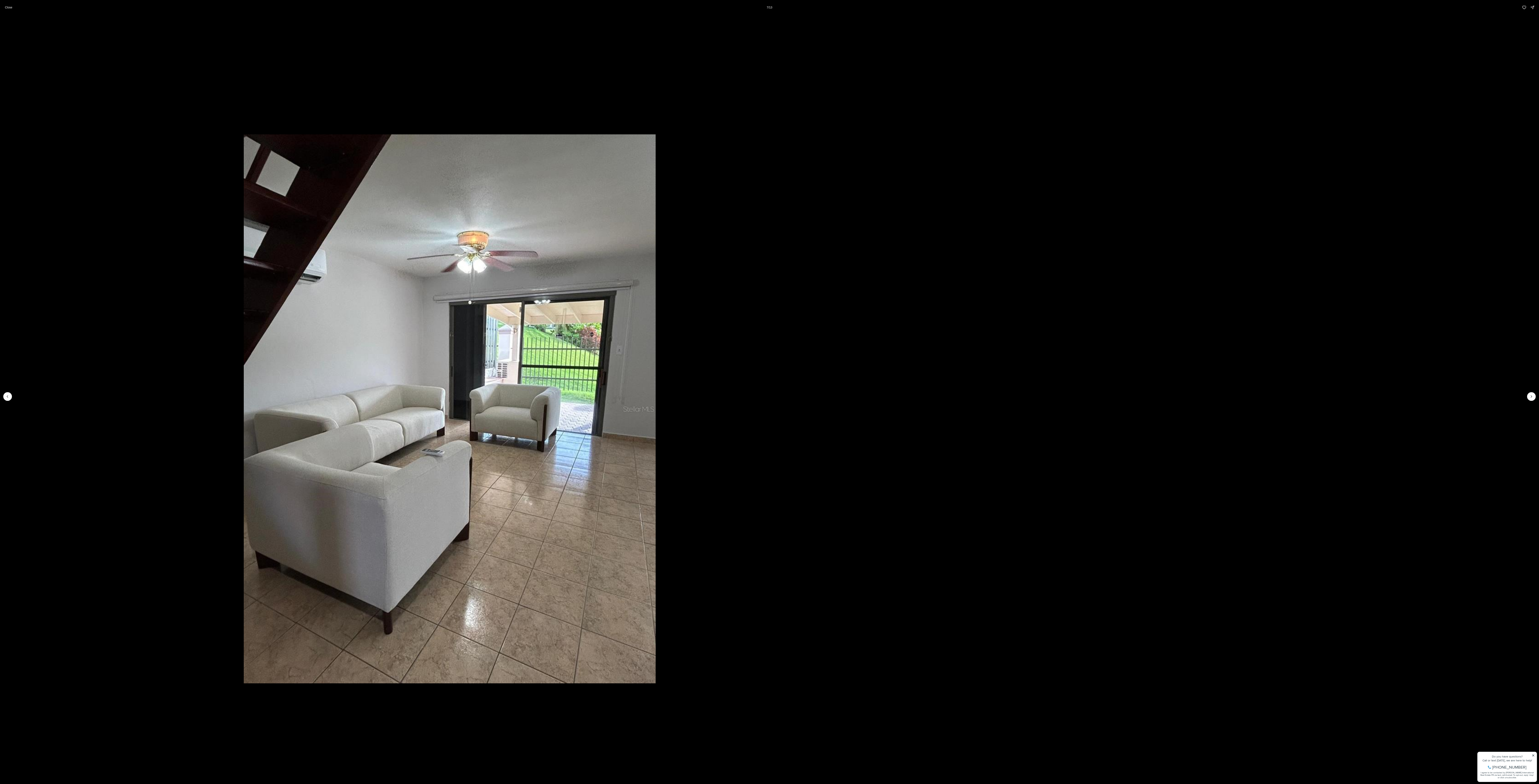
drag, startPoint x: 636, startPoint y: 361, endPoint x: 0, endPoint y: 391, distance: 636.7
click at [244, 196] on img "7 of 13" at bounding box center [449, 408] width 412 height 549
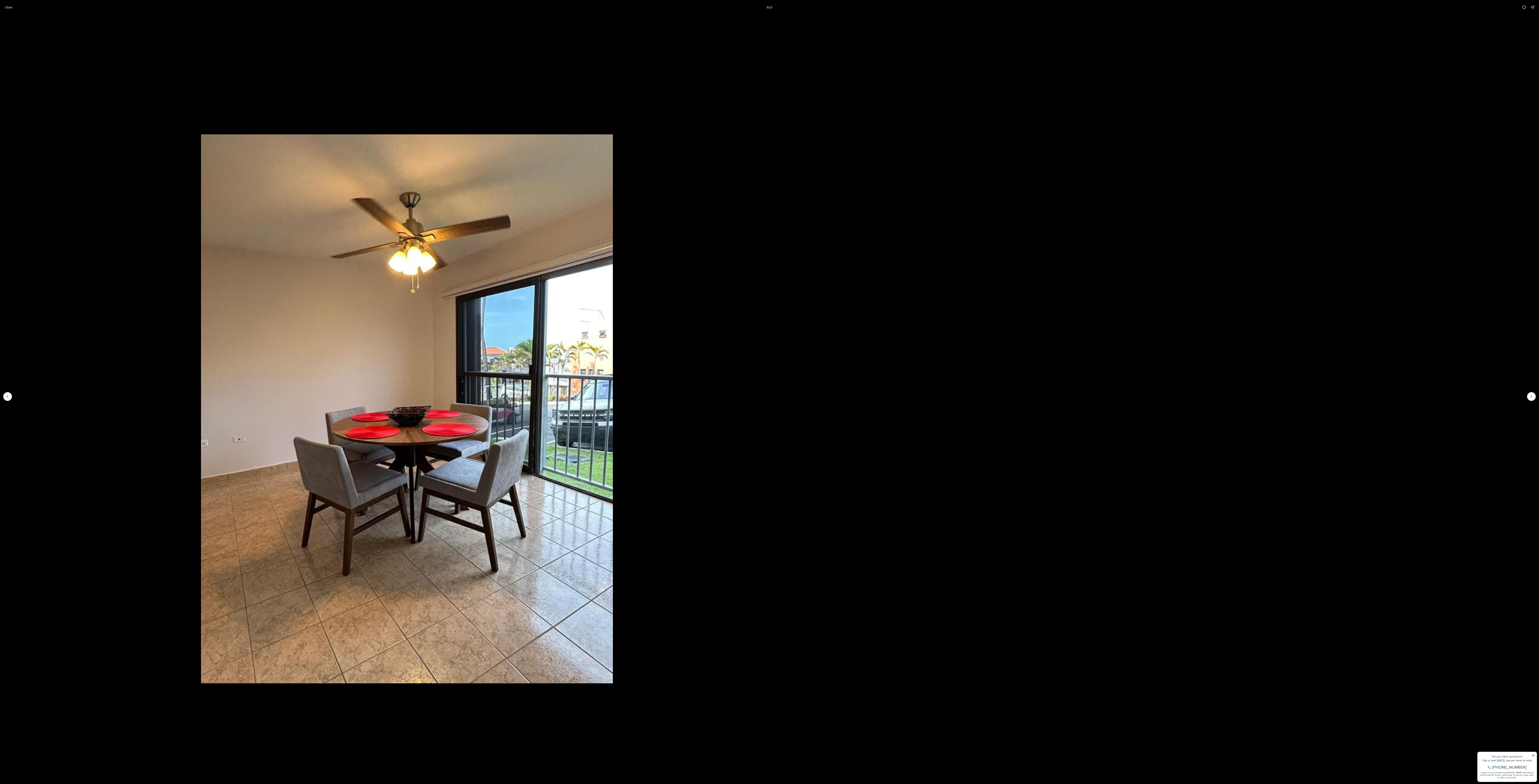
drag, startPoint x: 805, startPoint y: 356, endPoint x: 0, endPoint y: 424, distance: 807.9
click at [0, 196] on html "Go to: Homepage Our Story Our Advantage Specialists Exclusive Properties Contac…" at bounding box center [770, 566] width 1539 height 1132
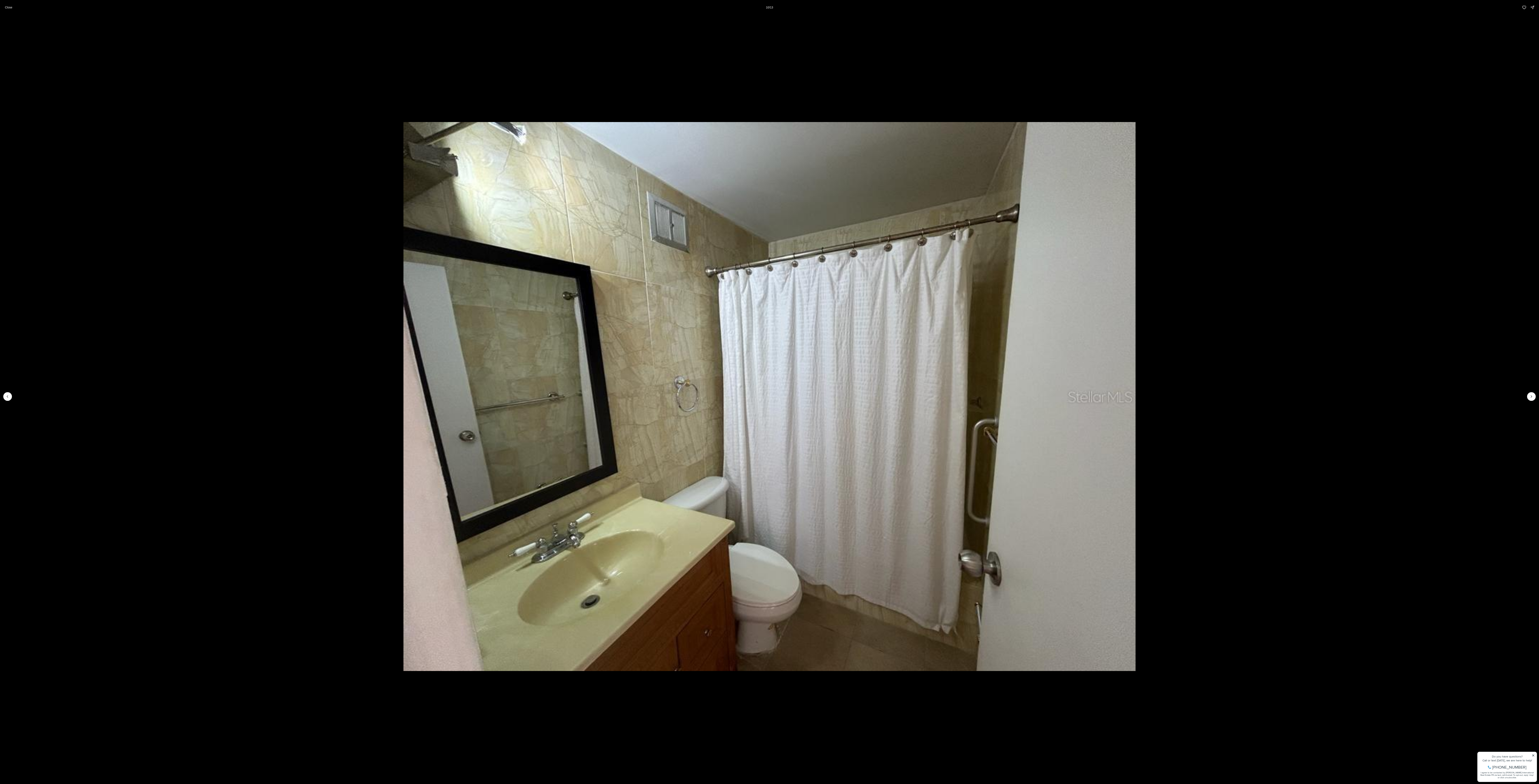
drag, startPoint x: 774, startPoint y: 362, endPoint x: 1522, endPoint y: 293, distance: 751.2
click at [381, 196] on img "10 of 13" at bounding box center [769, 396] width 732 height 549
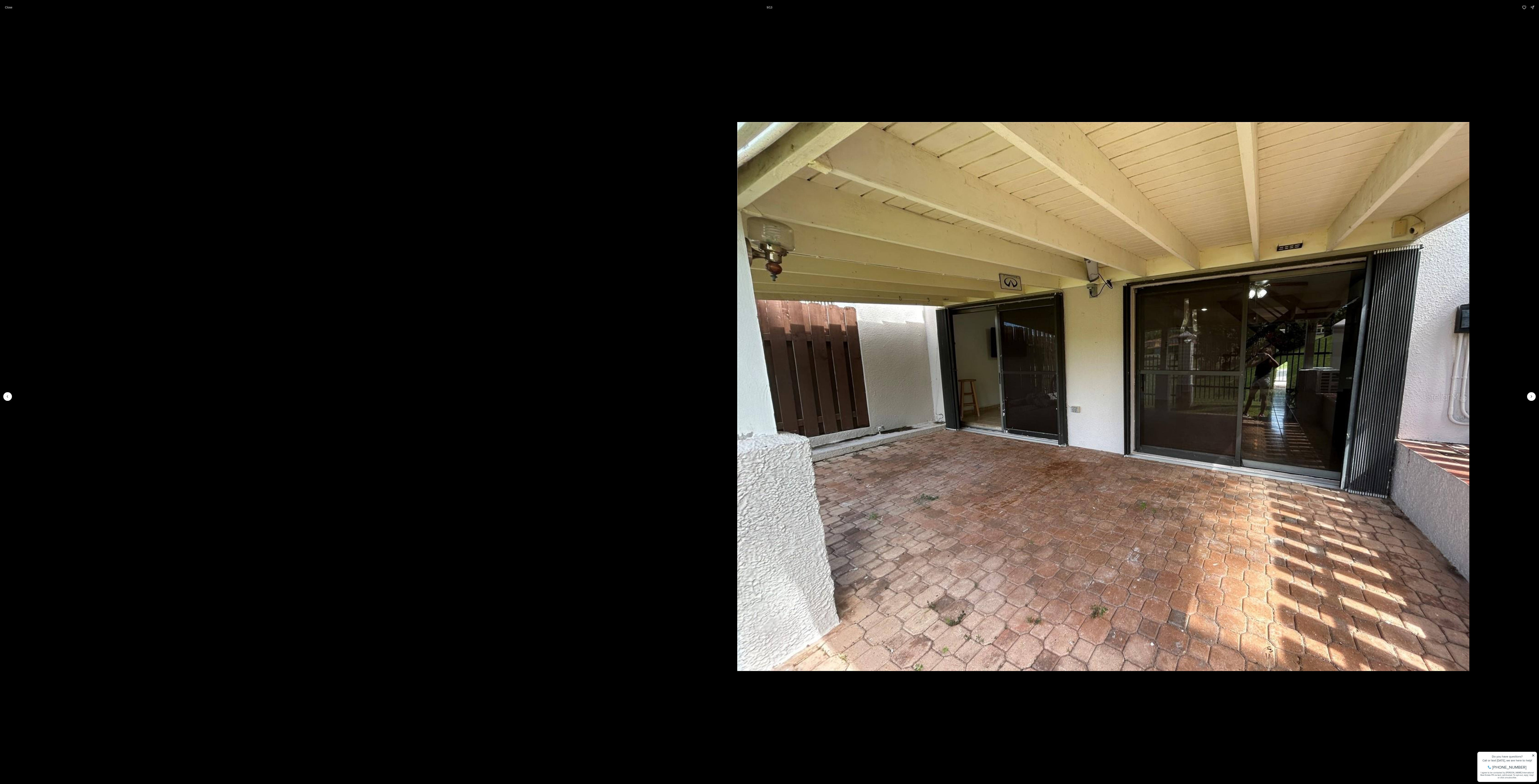
drag, startPoint x: 1082, startPoint y: 348, endPoint x: 1548, endPoint y: 314, distance: 467.2
click at [381, 196] on html "Go to: Homepage Our Story Our Advantage Specialists Exclusive Properties Contac…" at bounding box center [770, 566] width 1539 height 1132
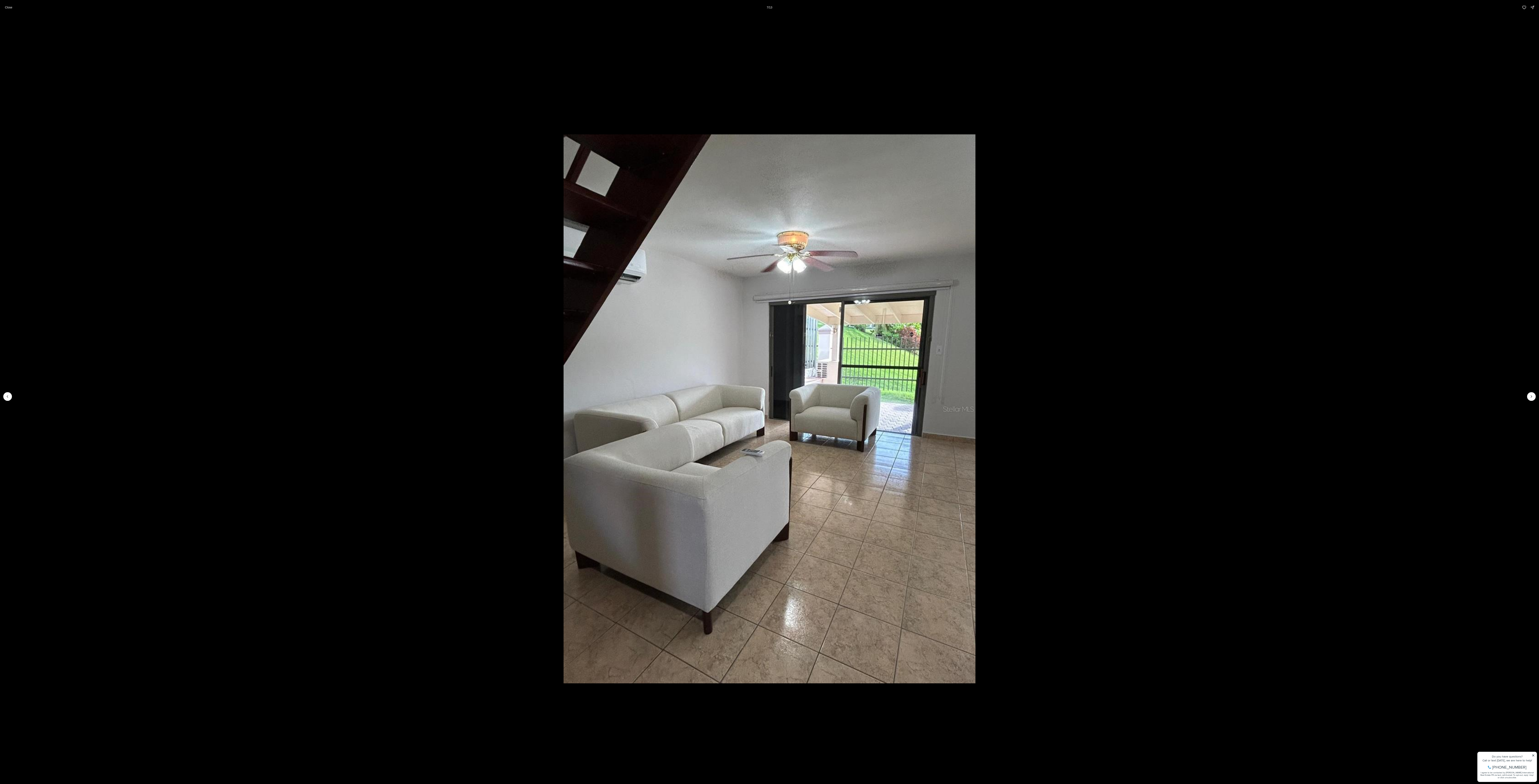
drag, startPoint x: 1053, startPoint y: 454, endPoint x: 358, endPoint y: 451, distance: 695.0
click at [375, 196] on li "7 of 13" at bounding box center [770, 396] width 1539 height 763
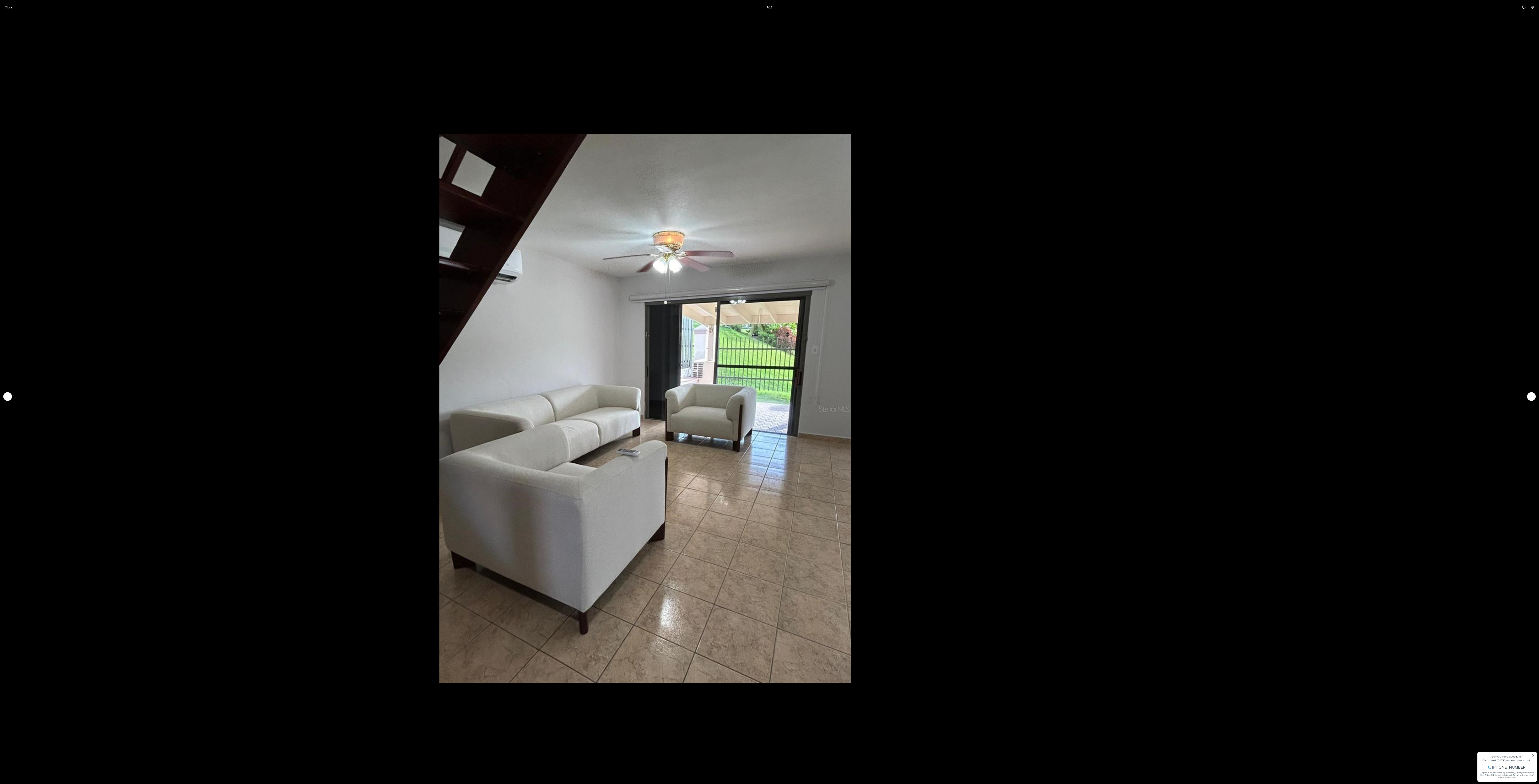
drag, startPoint x: 435, startPoint y: 428, endPoint x: 0, endPoint y: 488, distance: 439.1
click at [0, 196] on html "Go to: Homepage Our Story Our Advantage Specialists Exclusive Properties Contac…" at bounding box center [770, 566] width 1539 height 1132
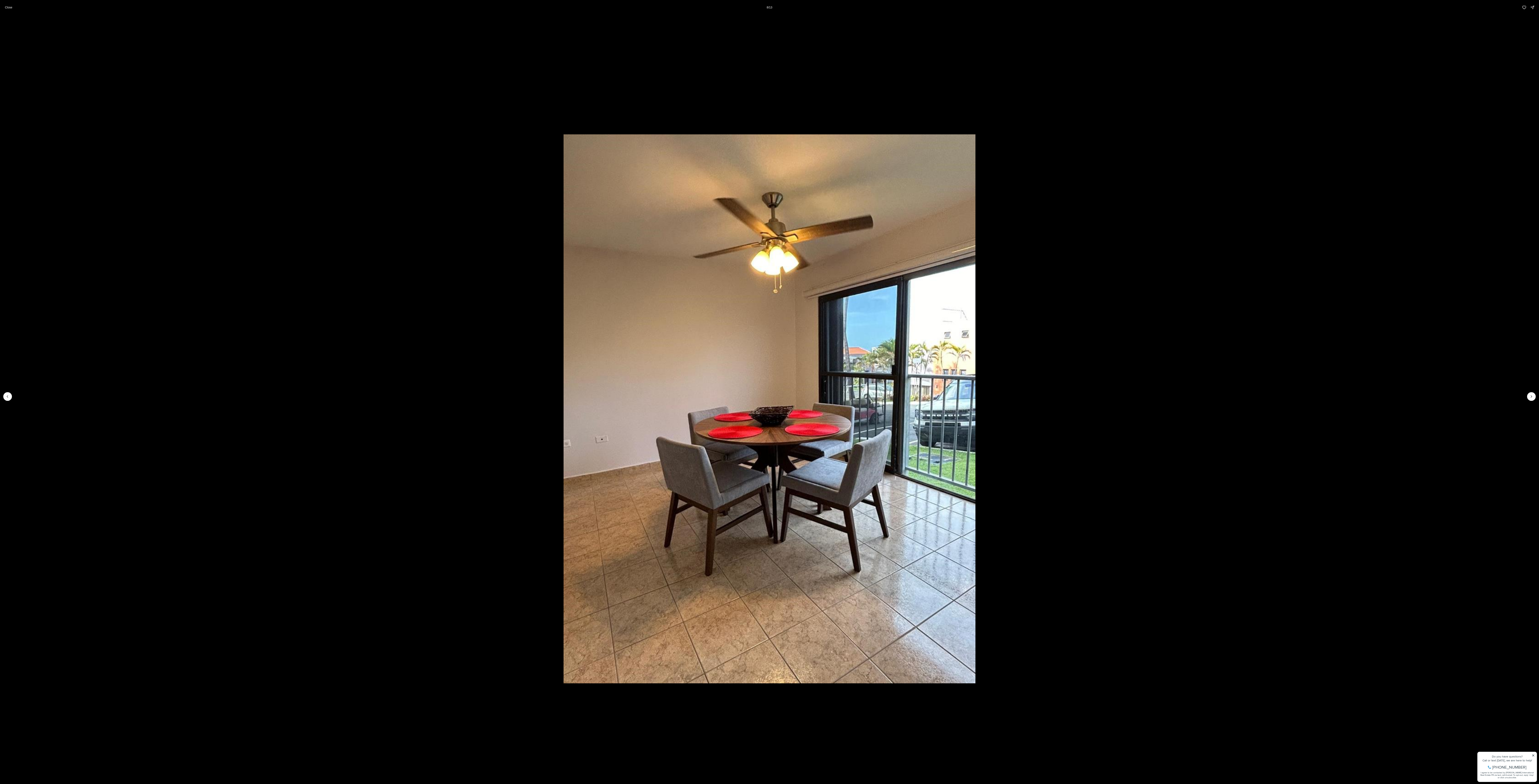
drag, startPoint x: 1298, startPoint y: 399, endPoint x: 584, endPoint y: 444, distance: 715.4
click at [381, 196] on li "8 of 13" at bounding box center [770, 396] width 1539 height 763
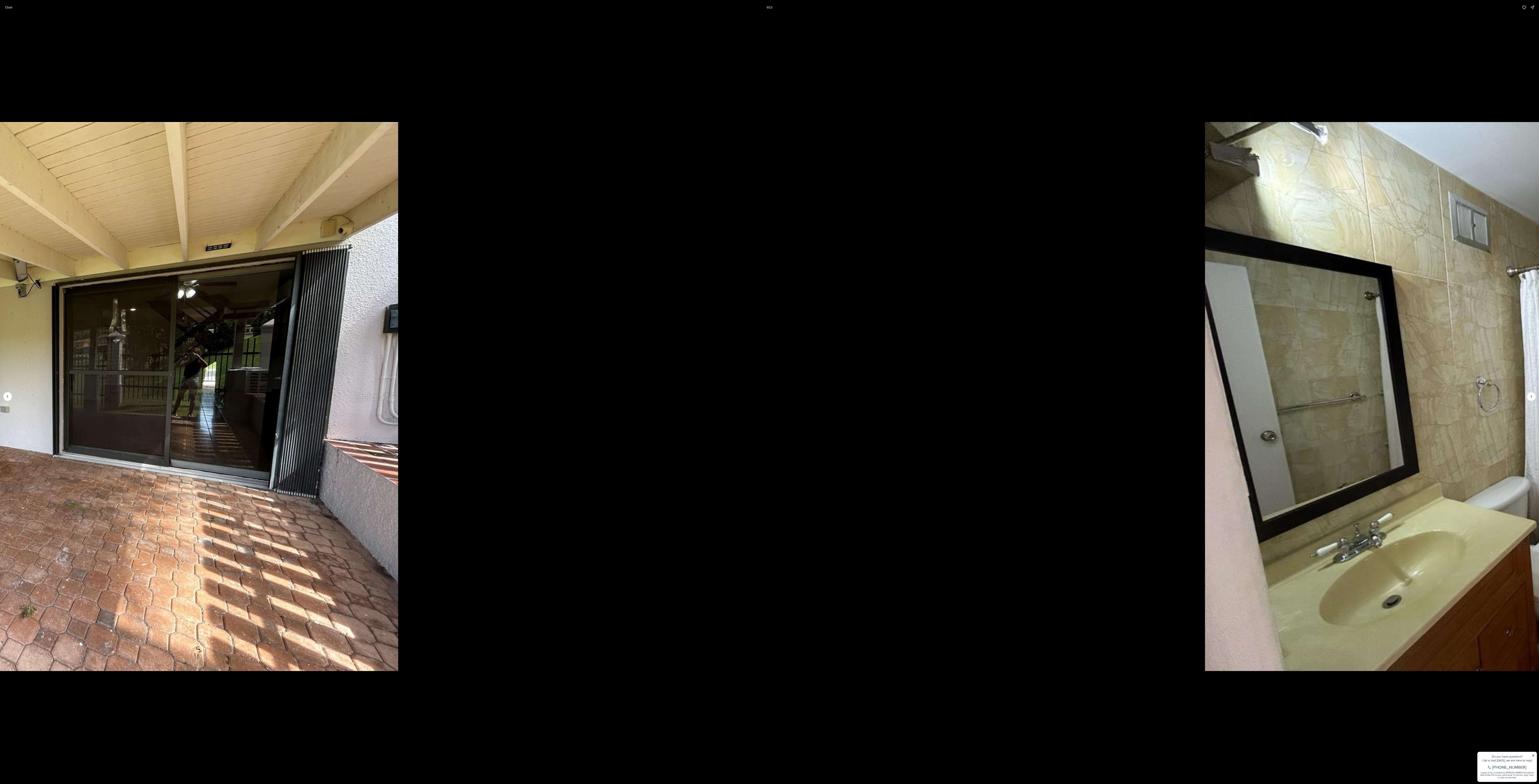
drag, startPoint x: 995, startPoint y: 372, endPoint x: 152, endPoint y: 457, distance: 847.3
click at [234, 196] on img "9 of 13" at bounding box center [32, 396] width 732 height 549
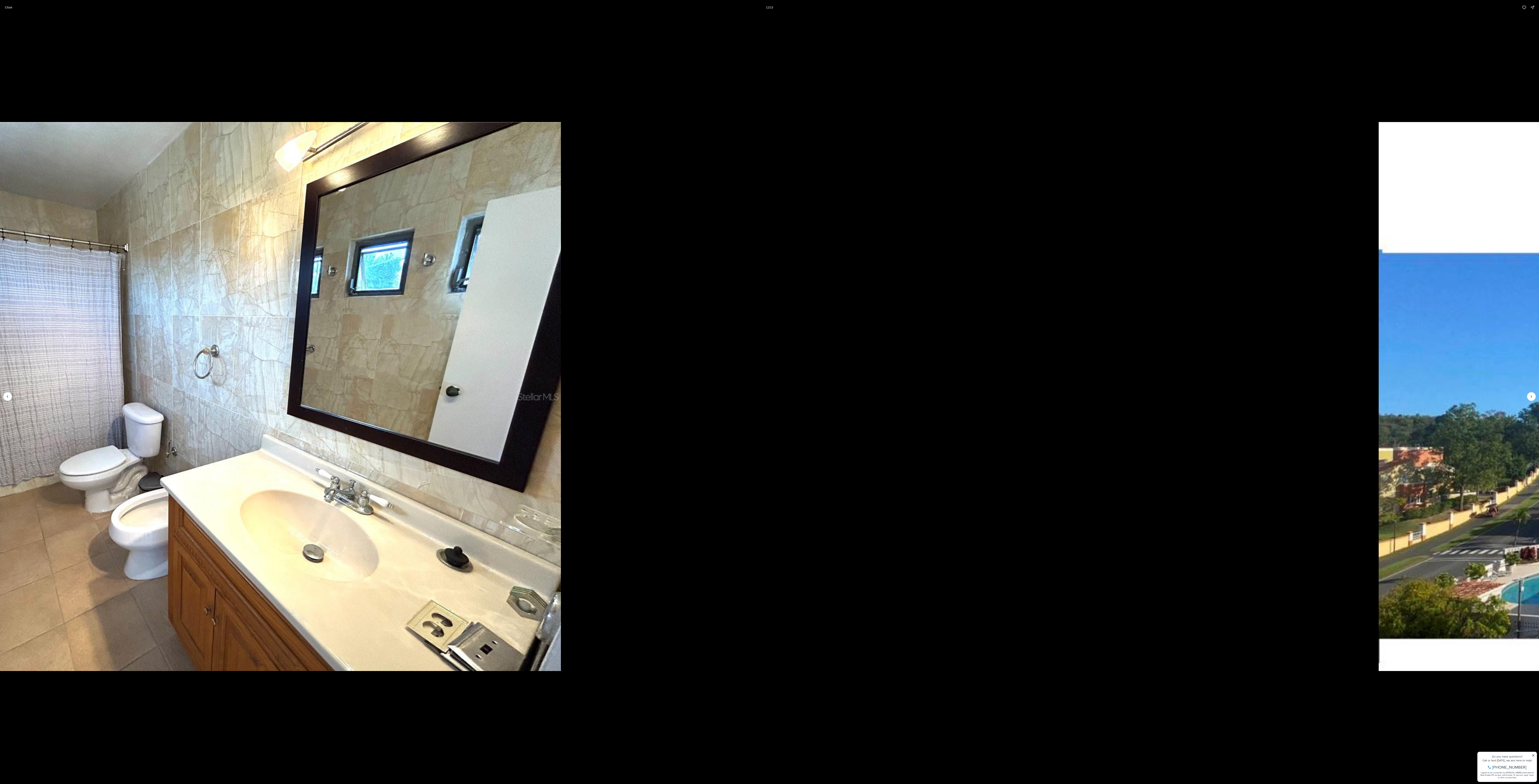
drag, startPoint x: 1161, startPoint y: 346, endPoint x: 23, endPoint y: 507, distance: 1149.3
click at [284, 196] on li "11 of 13" at bounding box center [195, 396] width 1539 height 763
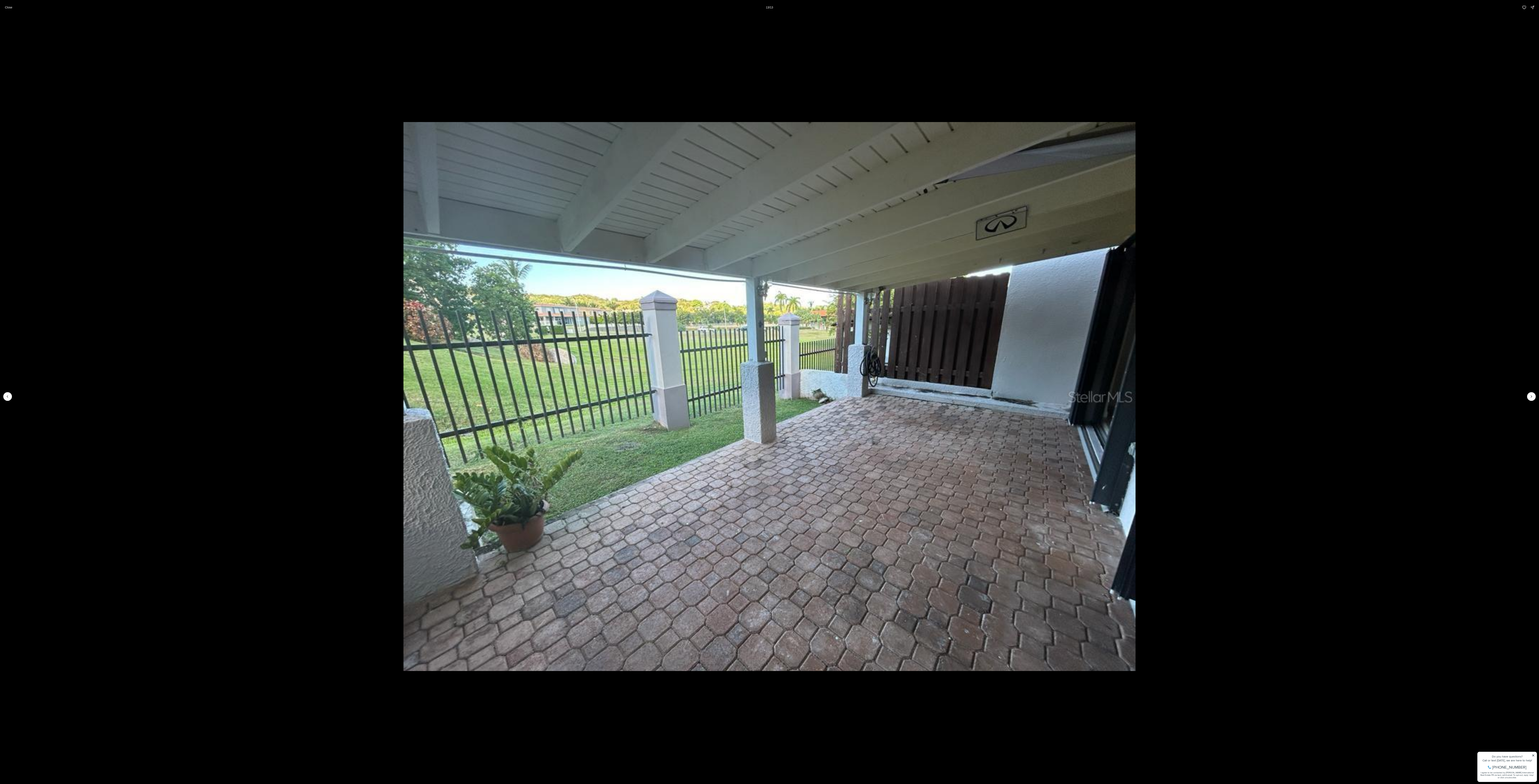
drag, startPoint x: 945, startPoint y: 332, endPoint x: 48, endPoint y: 437, distance: 903.1
click at [381, 196] on img "13 of 13" at bounding box center [769, 396] width 732 height 549
drag, startPoint x: 726, startPoint y: 282, endPoint x: 0, endPoint y: 353, distance: 729.5
click at [0, 196] on html "Go to: Homepage Our Story Our Advantage Specialists Exclusive Properties Contac…" at bounding box center [770, 566] width 1539 height 1132
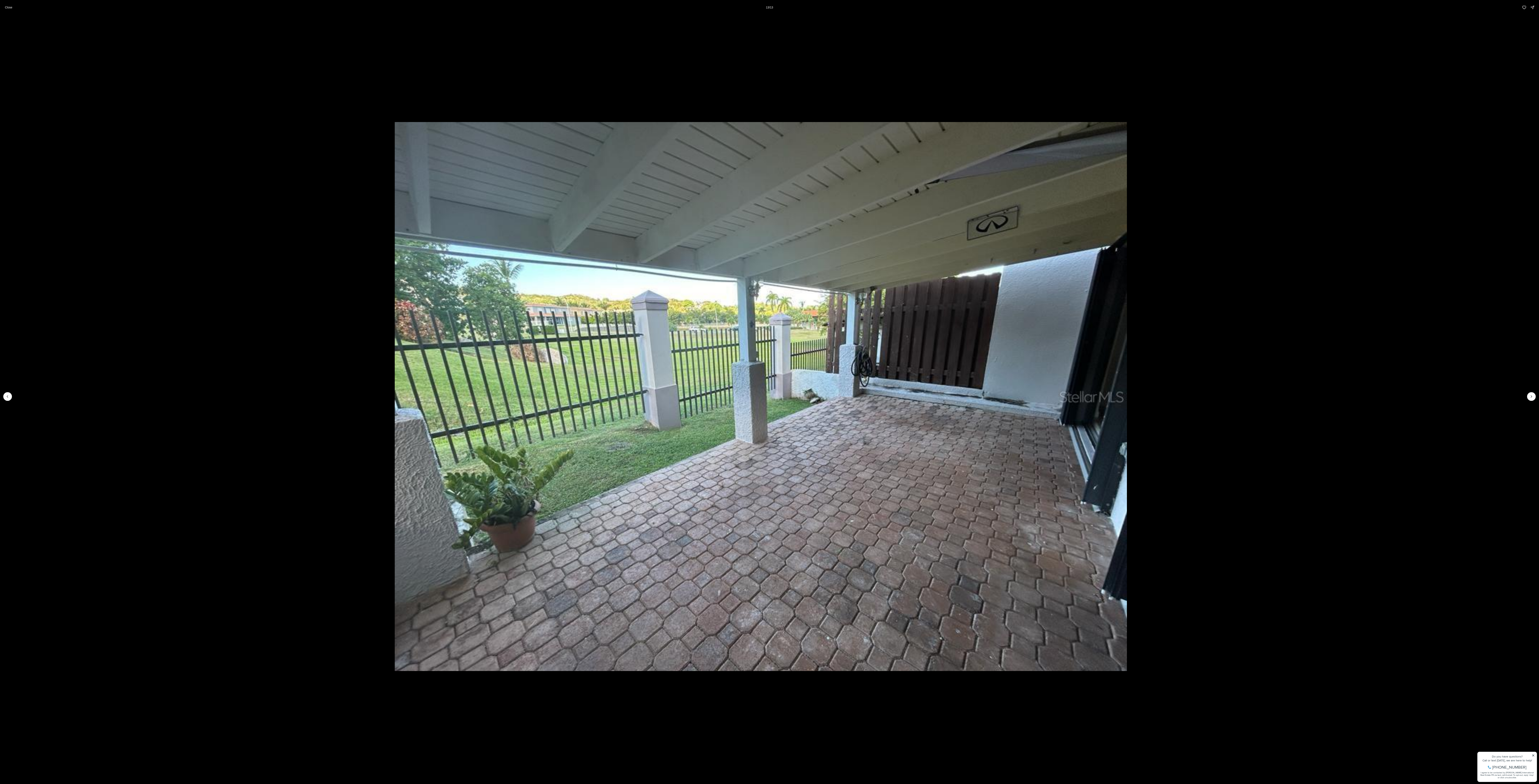
drag, startPoint x: 1166, startPoint y: 229, endPoint x: 337, endPoint y: 303, distance: 832.3
click at [379, 196] on li "13 of 13" at bounding box center [761, 396] width 1539 height 763
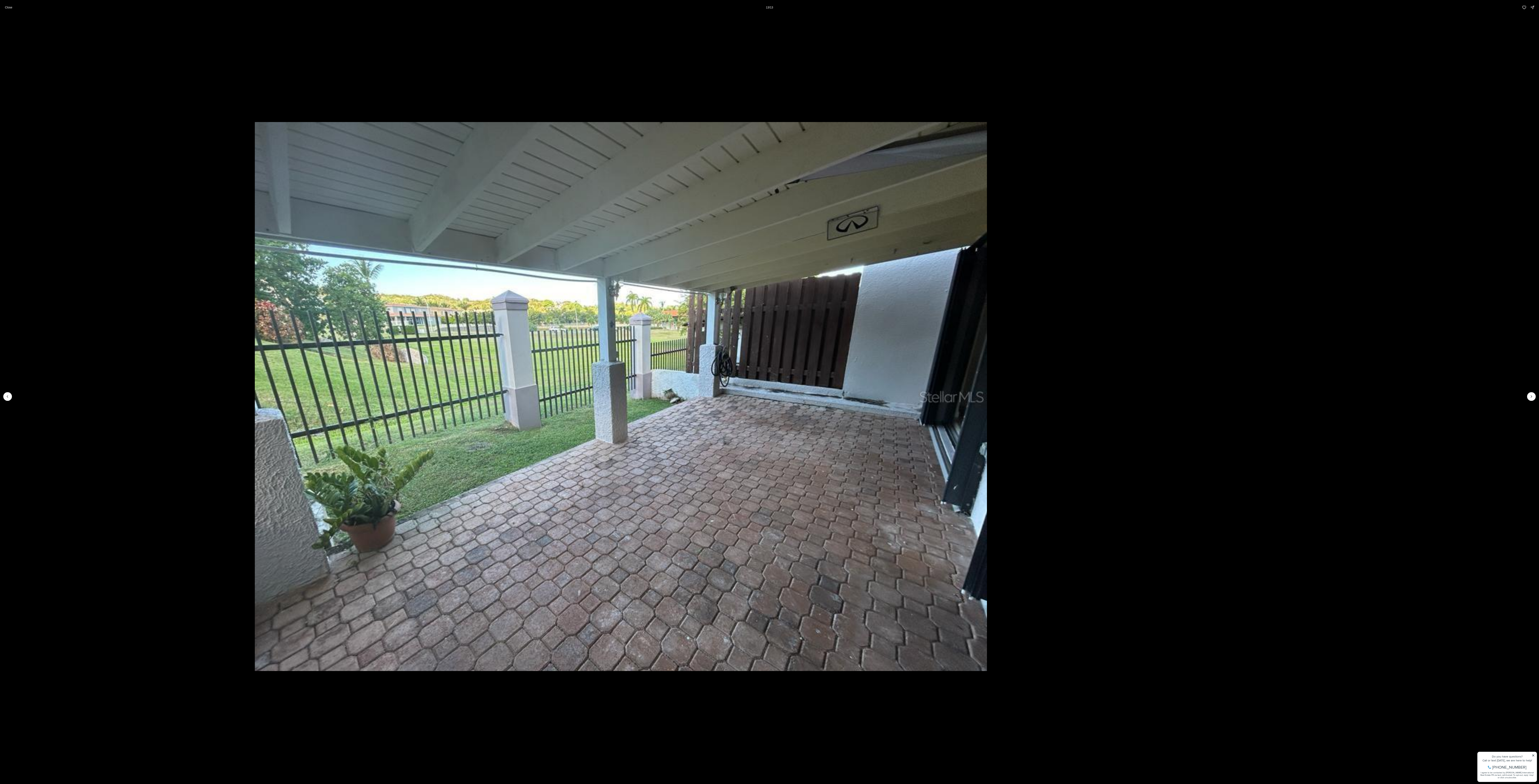
drag, startPoint x: 1101, startPoint y: 331, endPoint x: 0, endPoint y: 424, distance: 1104.9
click at [0, 196] on html "Go to: Homepage Our Story Our Advantage Specialists Exclusive Properties Contac…" at bounding box center [770, 566] width 1539 height 1132
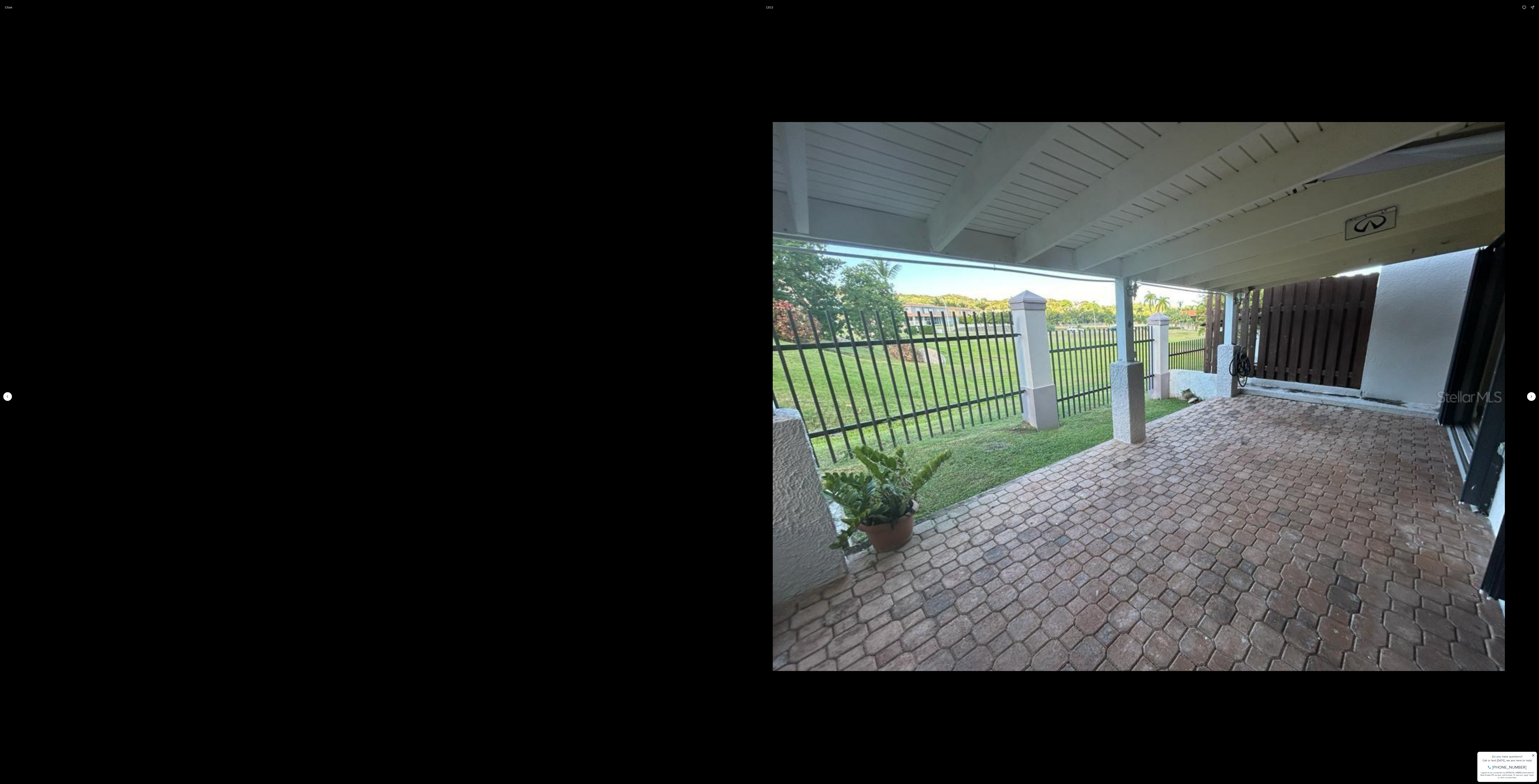
drag, startPoint x: 678, startPoint y: 302, endPoint x: 1264, endPoint y: 249, distance: 588.4
click at [381, 196] on img "13 of 13" at bounding box center [1139, 396] width 732 height 549
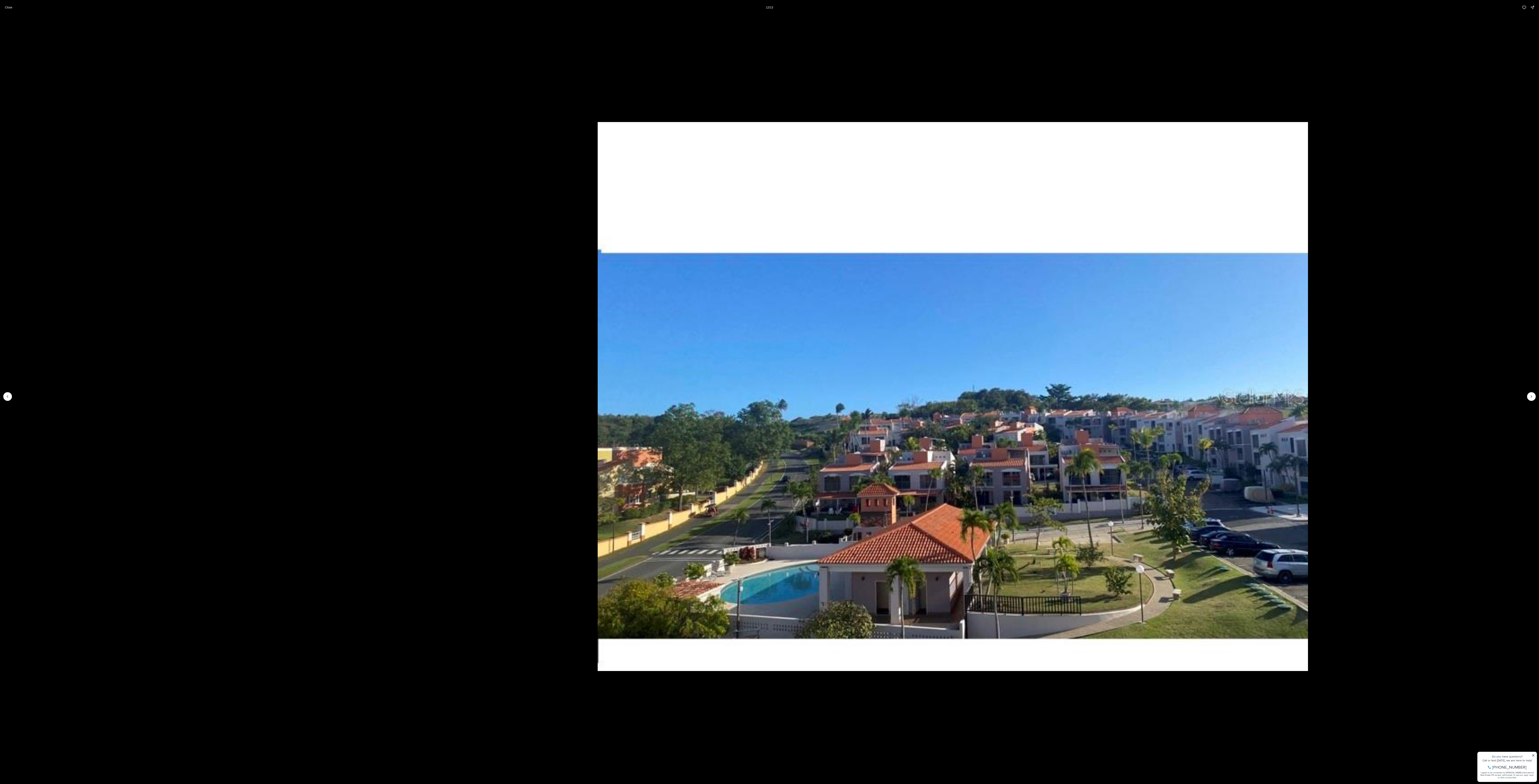
drag, startPoint x: 728, startPoint y: 313, endPoint x: 1292, endPoint y: 242, distance: 568.5
click at [381, 196] on img "12 of 13" at bounding box center [952, 396] width 710 height 549
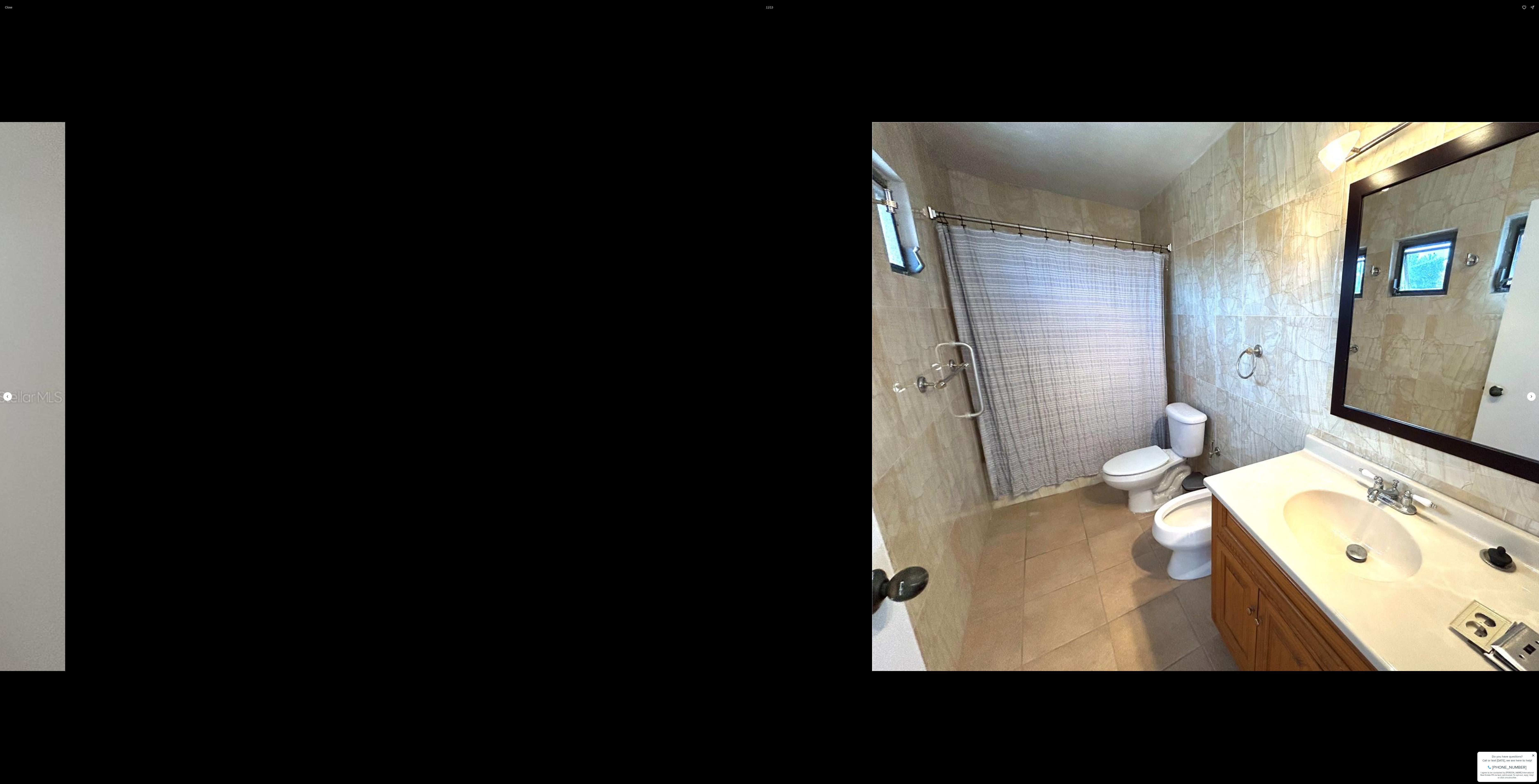
drag, startPoint x: 1268, startPoint y: 248, endPoint x: 1522, endPoint y: 216, distance: 256.0
click at [381, 196] on img "11 of 13" at bounding box center [1238, 396] width 732 height 549
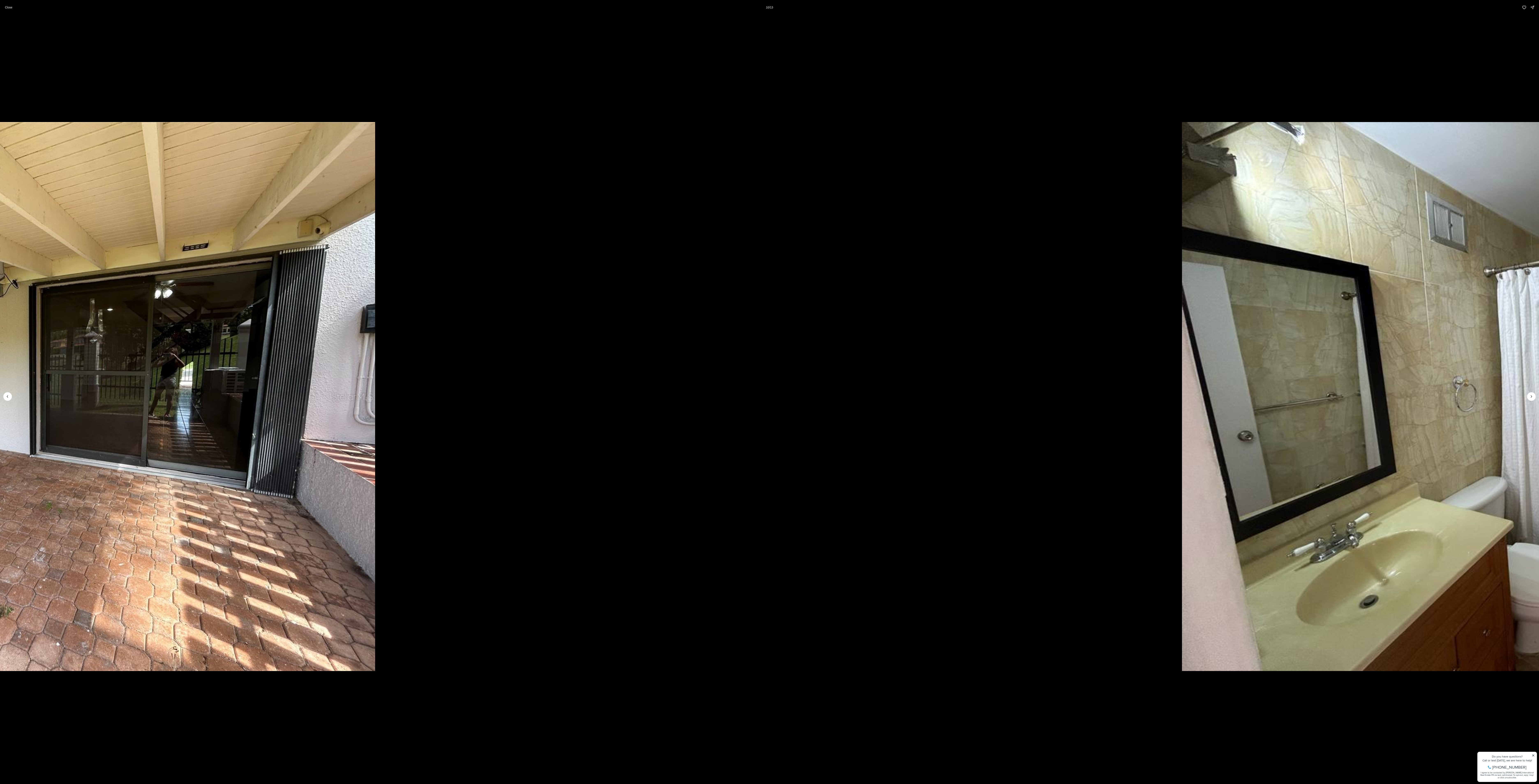
drag, startPoint x: 955, startPoint y: 280, endPoint x: 1786, endPoint y: 189, distance: 836.0
click at [381, 189] on html "Go to: Homepage Our Story Our Advantage Specialists Exclusive Properties Contac…" at bounding box center [770, 566] width 1539 height 1132
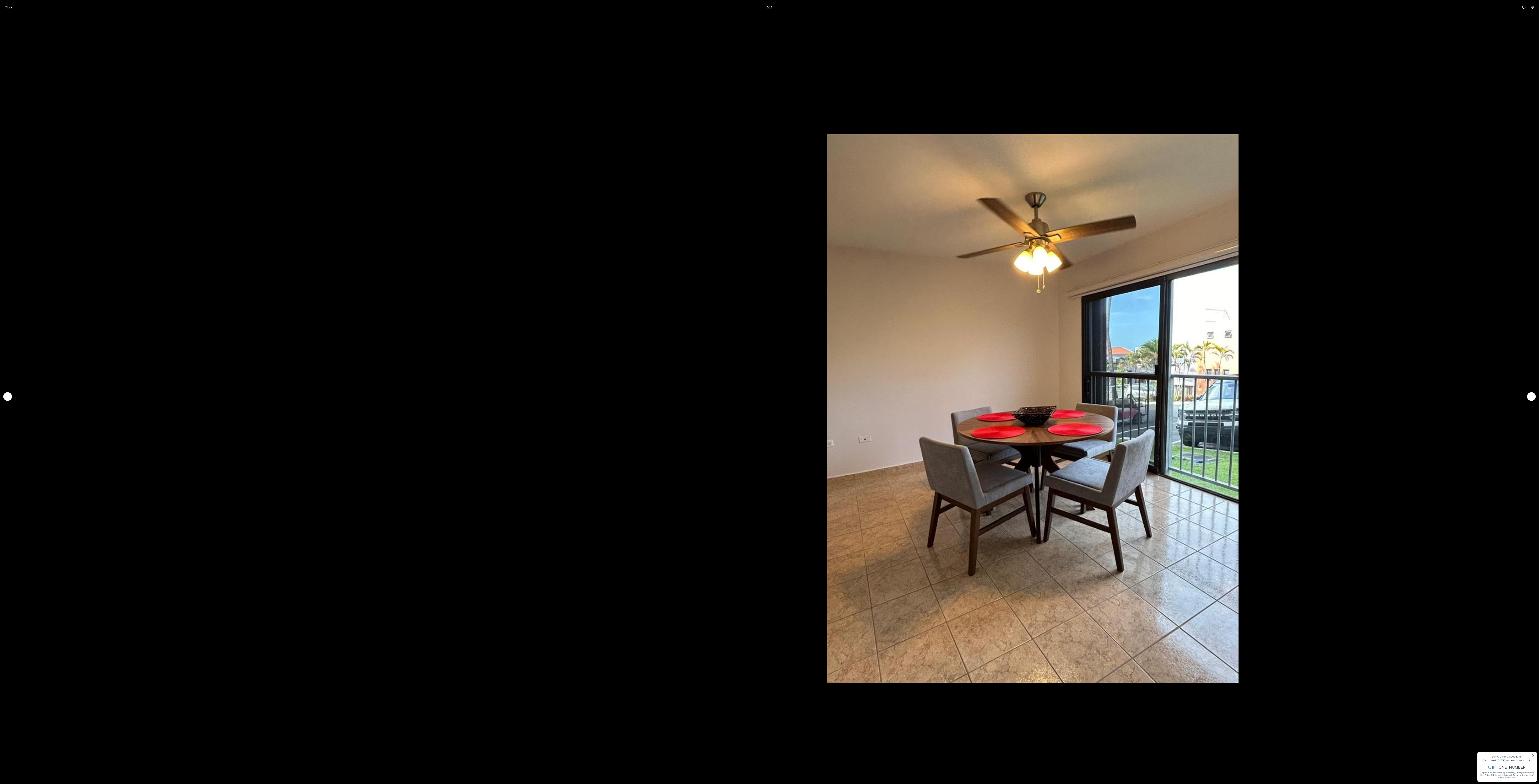
drag, startPoint x: 1010, startPoint y: 301, endPoint x: 1537, endPoint y: 227, distance: 532.2
click at [381, 196] on li "8 of 13" at bounding box center [1032, 396] width 1539 height 763
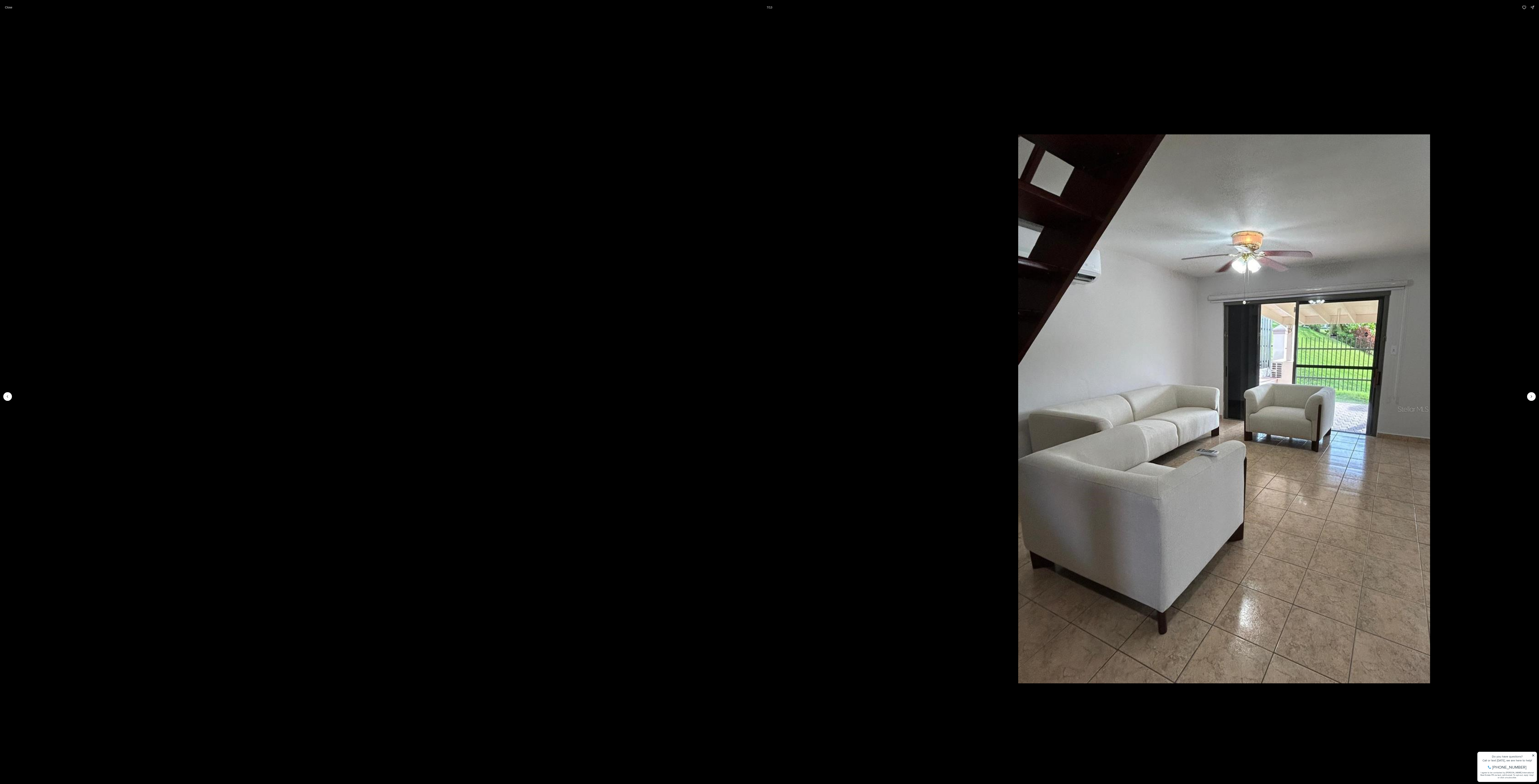
drag, startPoint x: 710, startPoint y: 346, endPoint x: 1539, endPoint y: 236, distance: 836.3
click at [381, 196] on html "Go to: Homepage Our Story Our Advantage Specialists Exclusive Properties Contac…" at bounding box center [770, 566] width 1539 height 1132
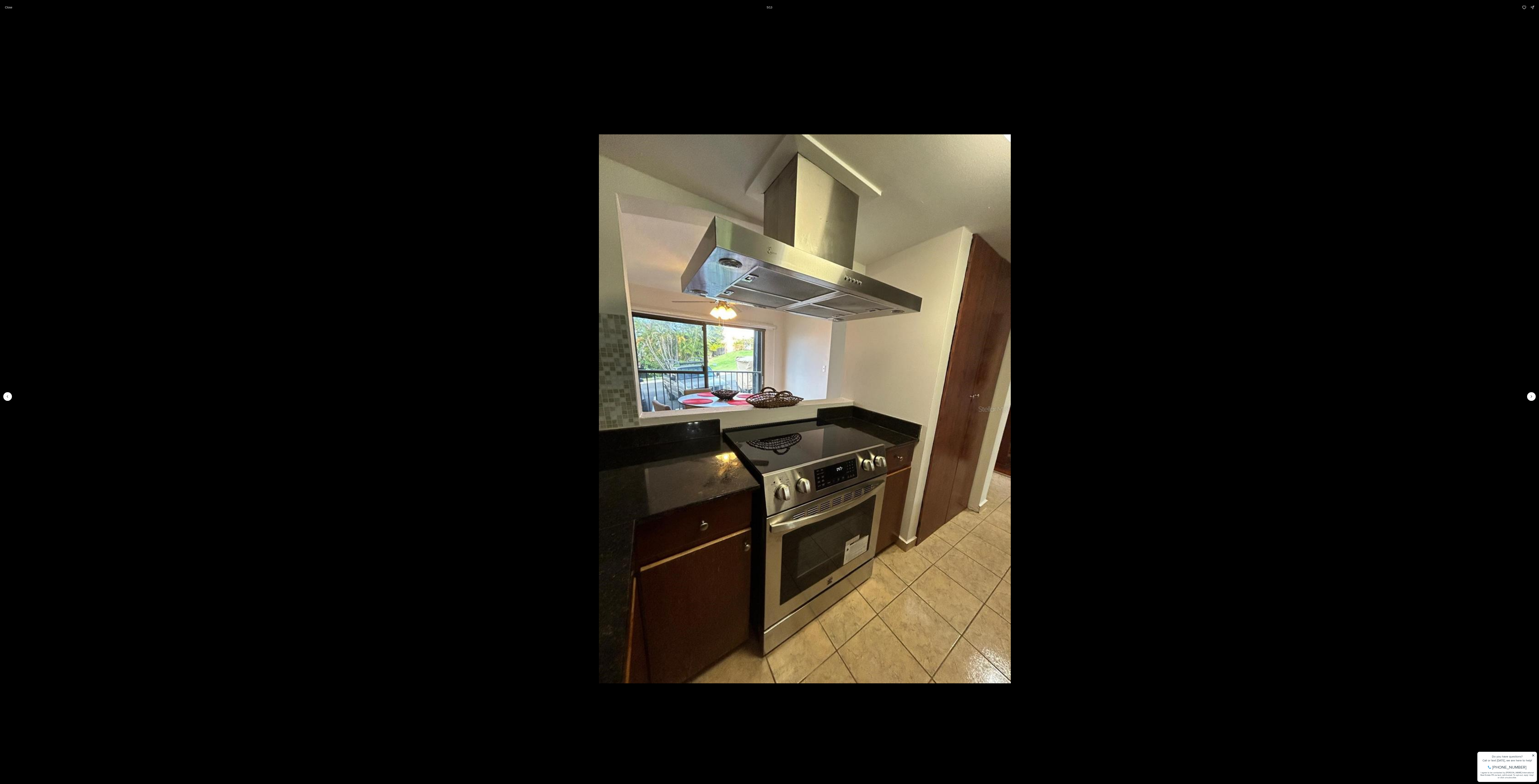
drag, startPoint x: 640, startPoint y: 289, endPoint x: 1547, endPoint y: 217, distance: 909.9
click at [381, 196] on html "Go to: Homepage Our Story Our Advantage Specialists Exclusive Properties Contac…" at bounding box center [770, 566] width 1539 height 1132
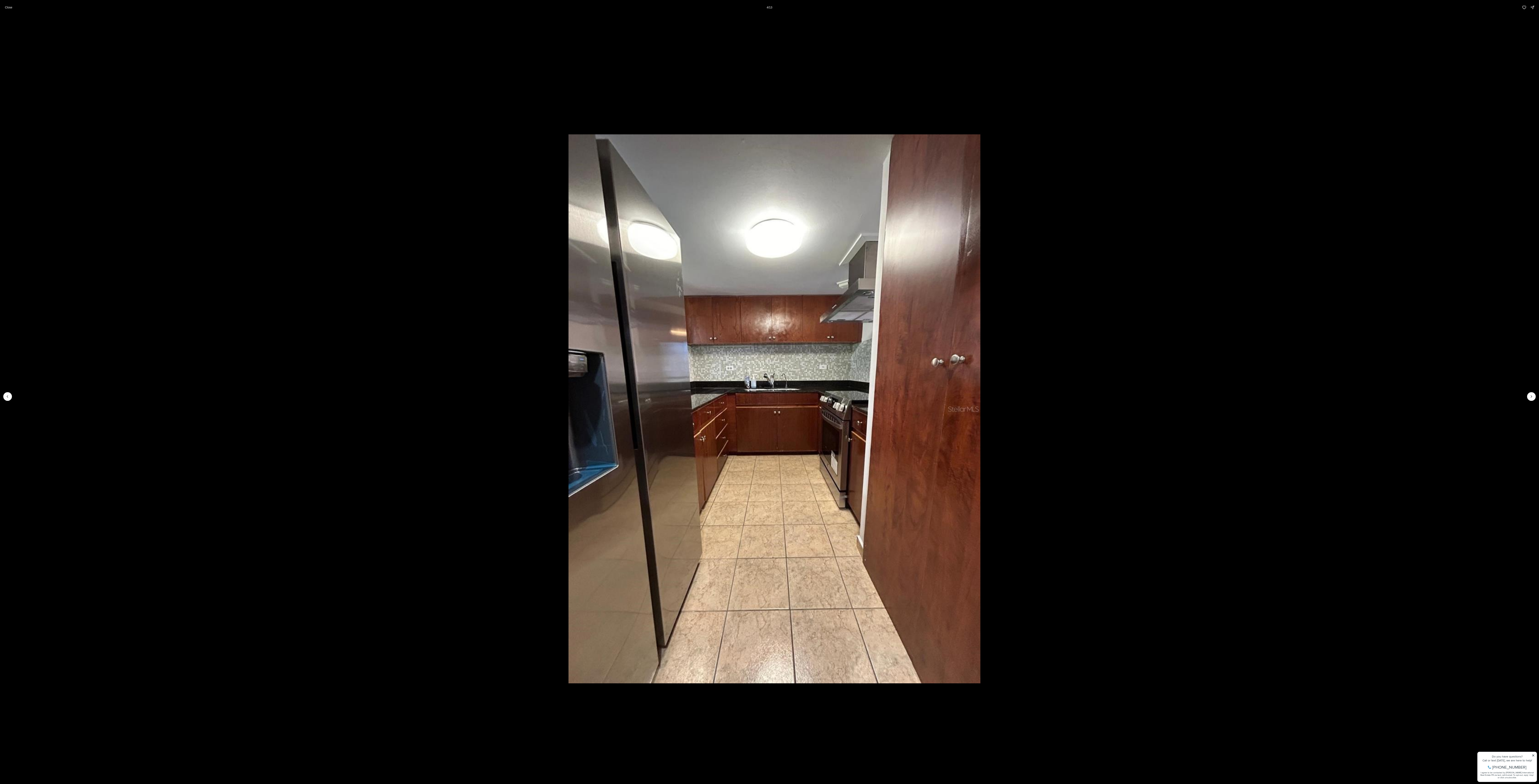
drag, startPoint x: 755, startPoint y: 339, endPoint x: 1607, endPoint y: 226, distance: 859.5
click at [381, 196] on html "Go to: Homepage Our Story Our Advantage Specialists Exclusive Properties Contac…" at bounding box center [770, 566] width 1539 height 1132
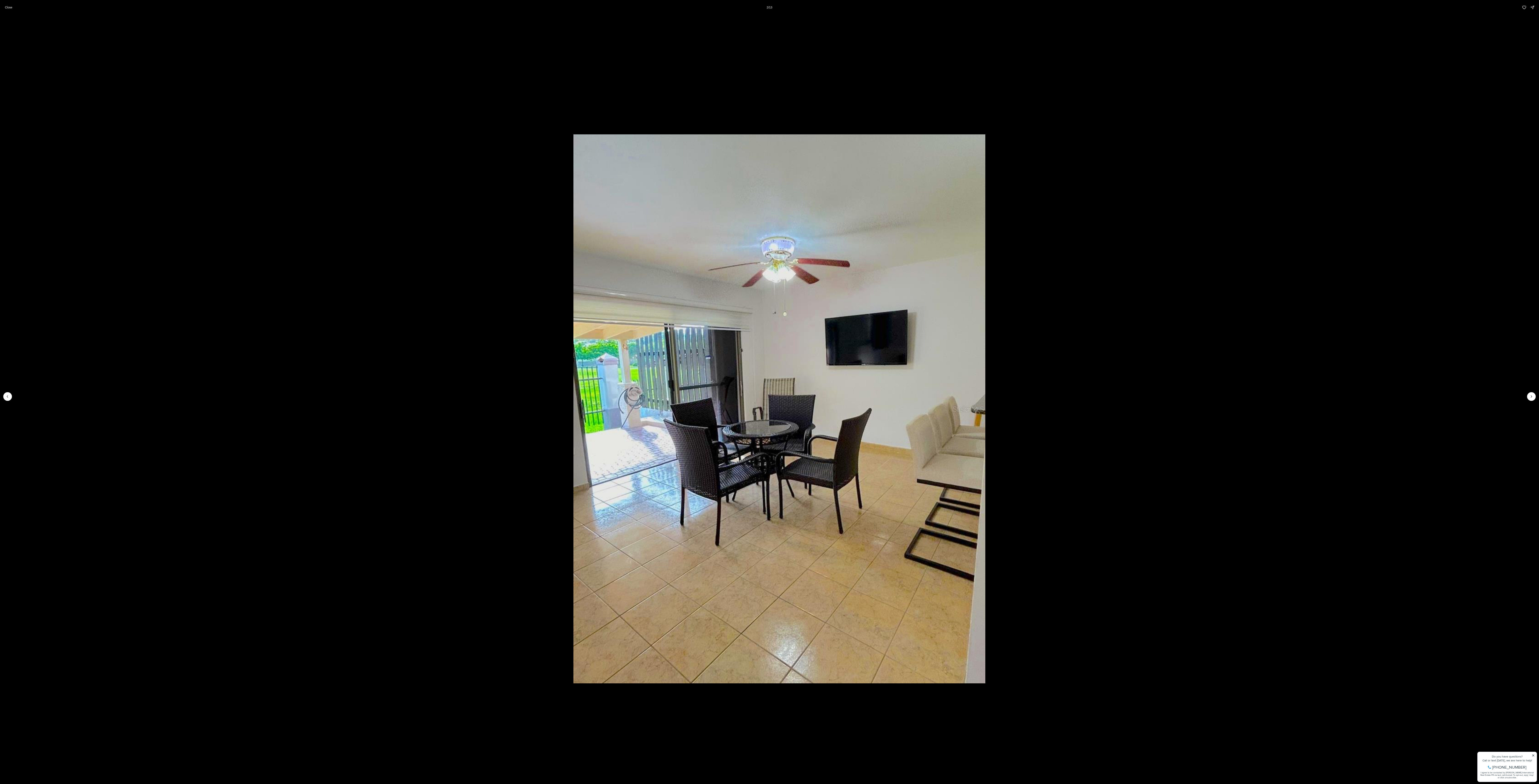
drag
click at [381, 196] on html "Go to: Homepage Our Story Our Advantage Specialists Exclusive Properties Contac…" at bounding box center [770, 566] width 1539 height 1132
